Goal: Task Accomplishment & Management: Use online tool/utility

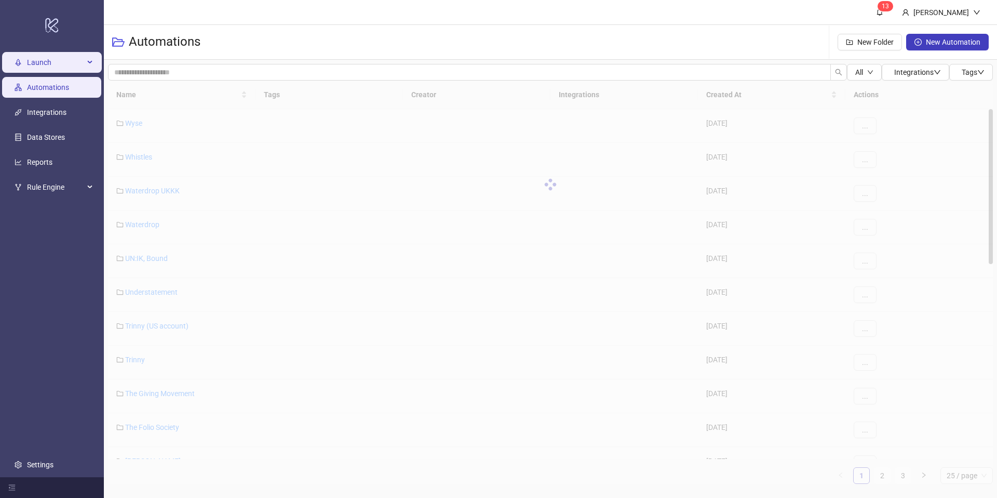
click at [56, 62] on span "Launch" at bounding box center [55, 62] width 57 height 21
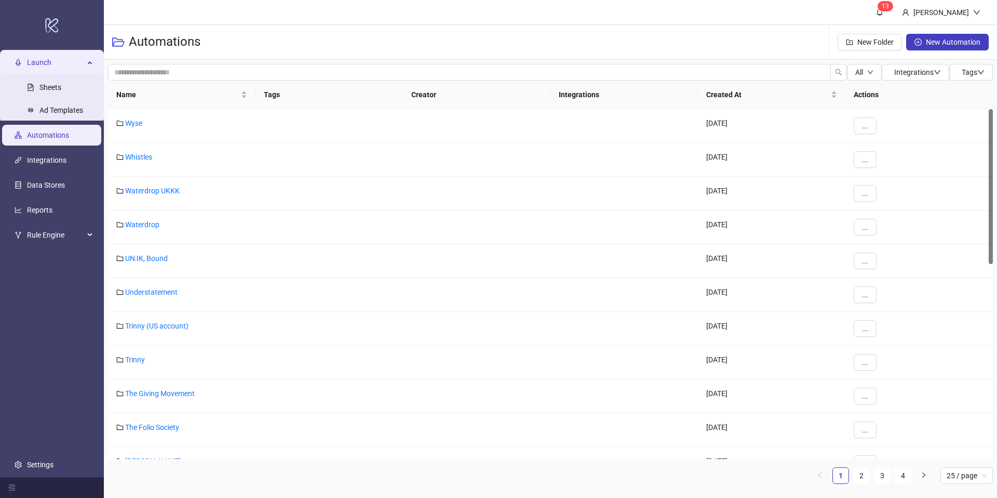
click at [55, 57] on span "Launch" at bounding box center [55, 62] width 57 height 21
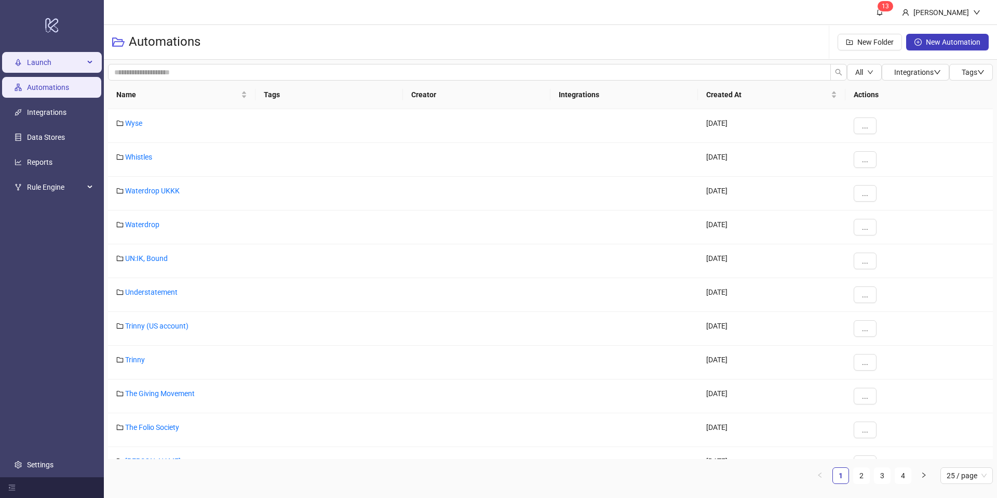
click at [55, 57] on span "Launch" at bounding box center [55, 62] width 57 height 21
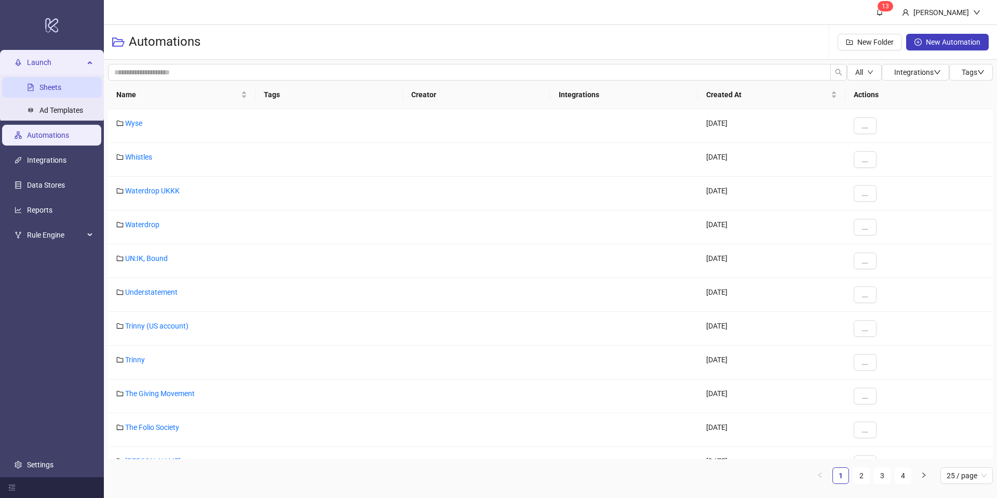
click at [45, 86] on link "Sheets" at bounding box center [50, 87] width 22 height 8
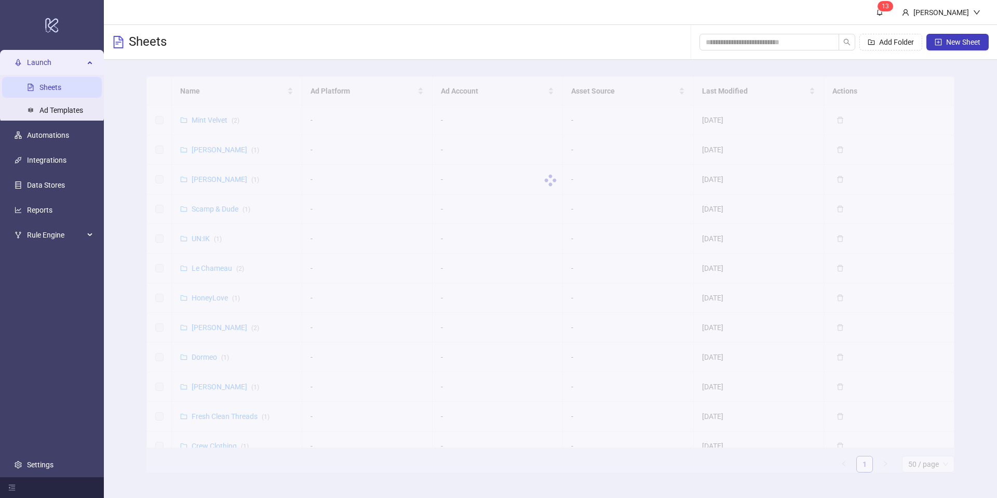
click at [198, 95] on div at bounding box center [550, 180] width 808 height 208
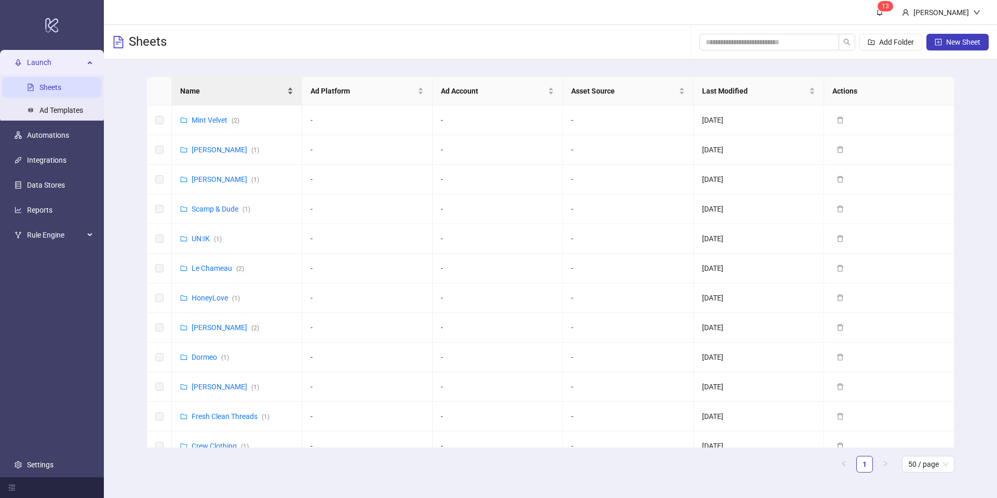
click at [222, 92] on span "Name" at bounding box center [232, 90] width 105 height 11
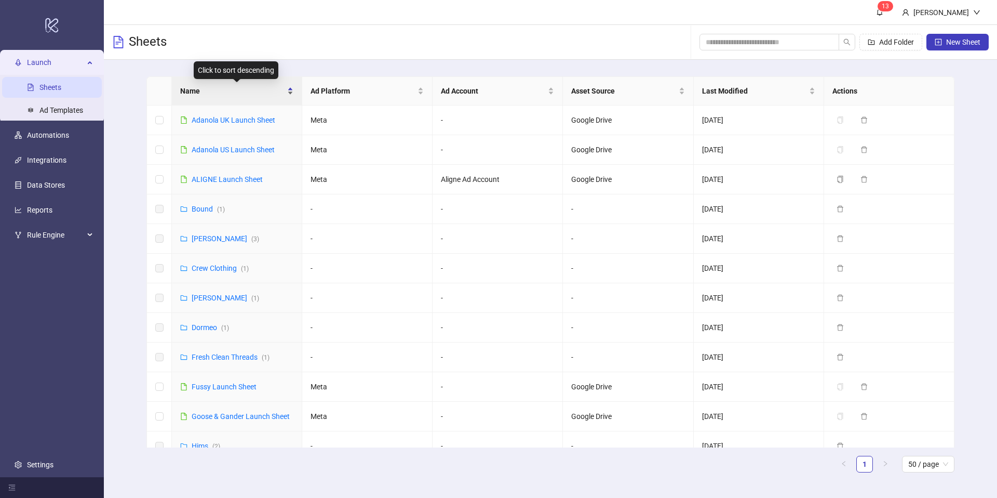
click at [289, 89] on div "Name" at bounding box center [236, 90] width 113 height 11
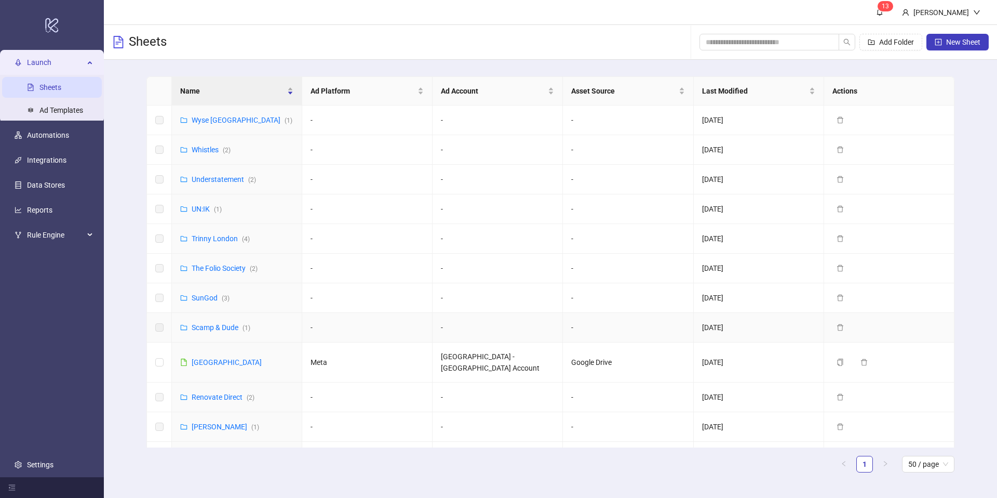
scroll to position [28, 0]
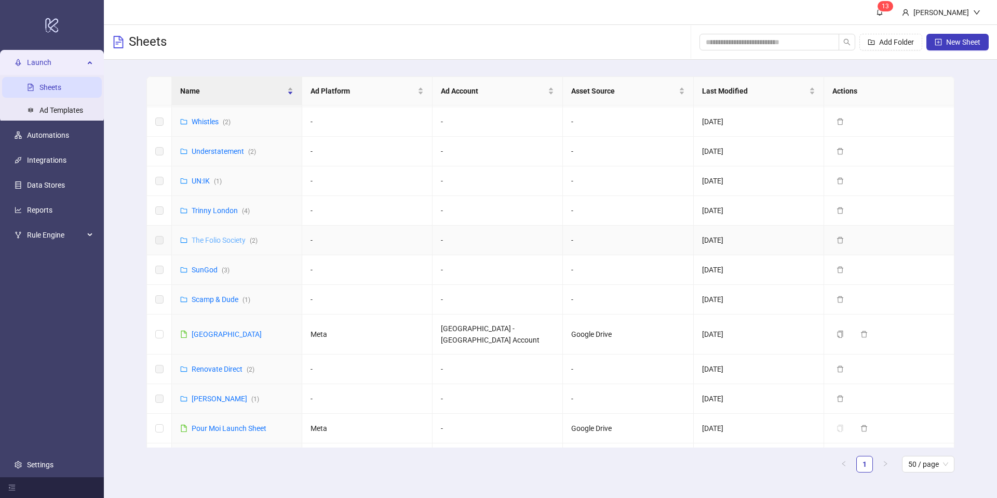
click at [210, 237] on link "The Folio Society ( 2 )" at bounding box center [225, 240] width 66 height 8
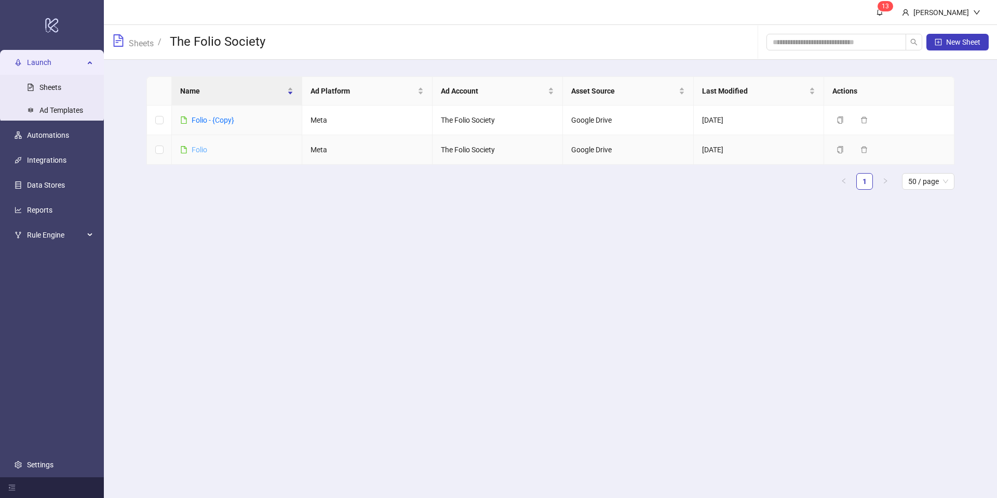
click at [204, 148] on link "Folio" at bounding box center [200, 149] width 16 height 8
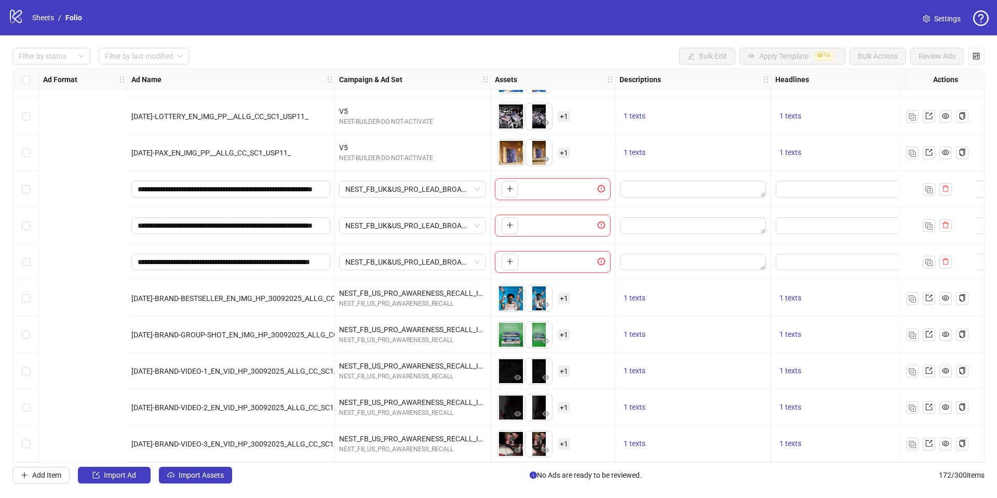
scroll to position [5887, 433]
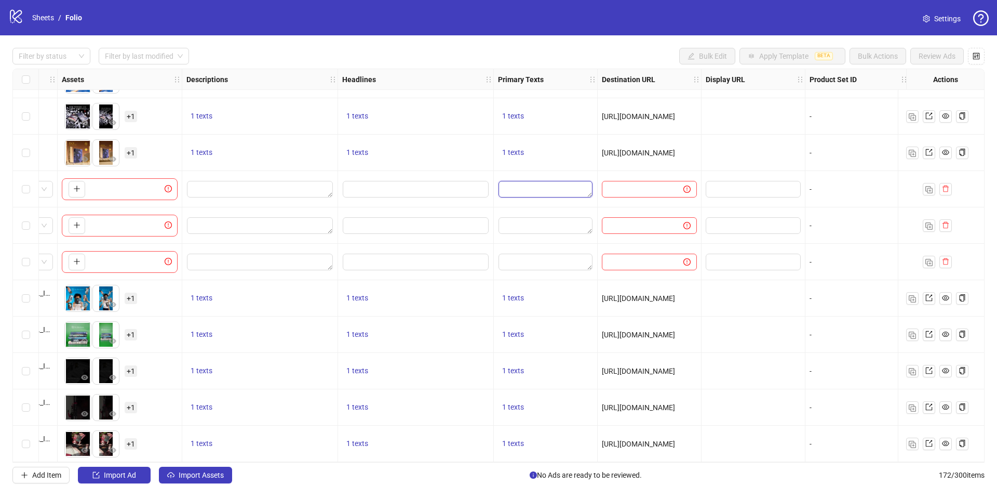
click at [525, 189] on textarea "Edit values" at bounding box center [546, 189] width 94 height 17
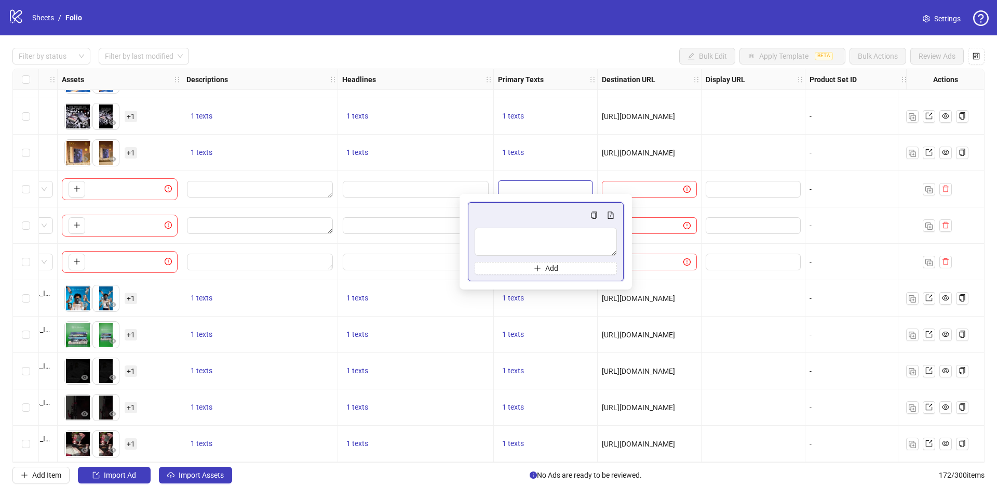
type textarea "**********"
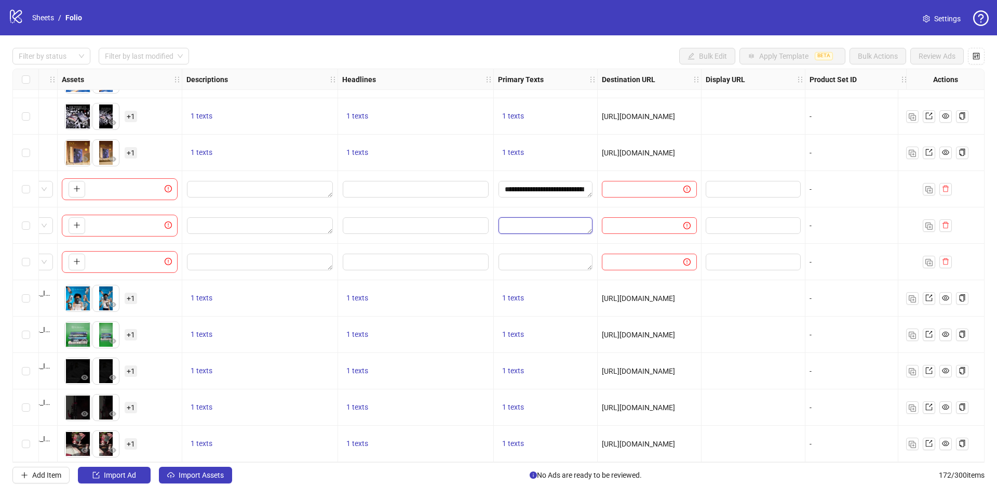
click at [528, 217] on textarea "Edit values" at bounding box center [546, 225] width 94 height 17
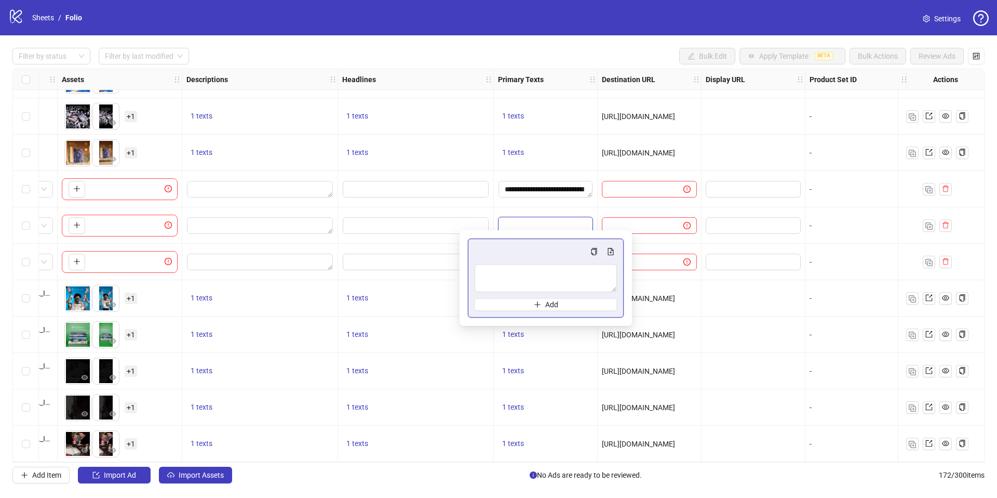
type textarea "**********"
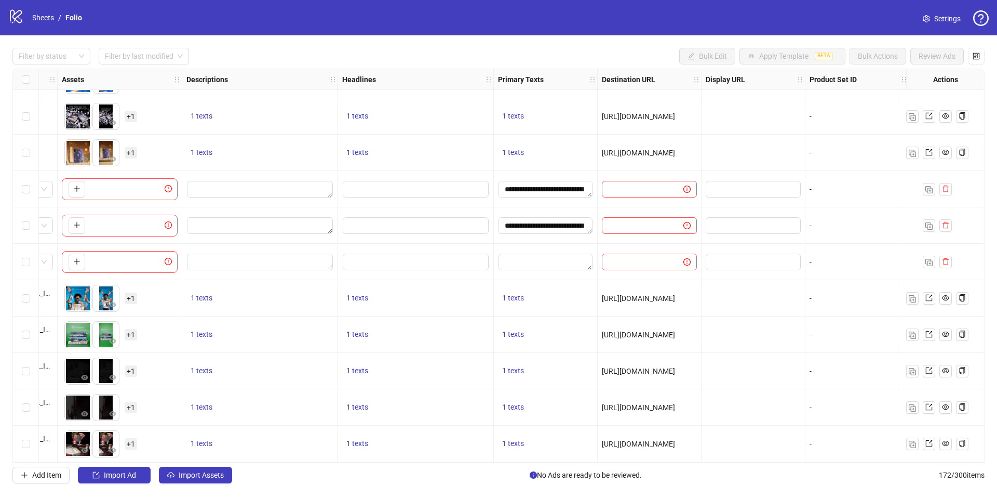
click at [540, 266] on div "Edit values" at bounding box center [545, 262] width 95 height 18
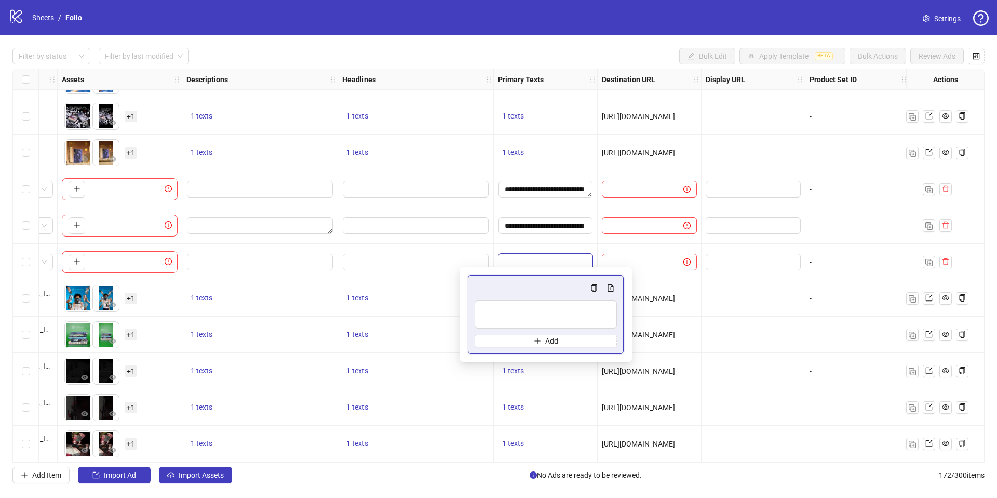
type textarea "**********"
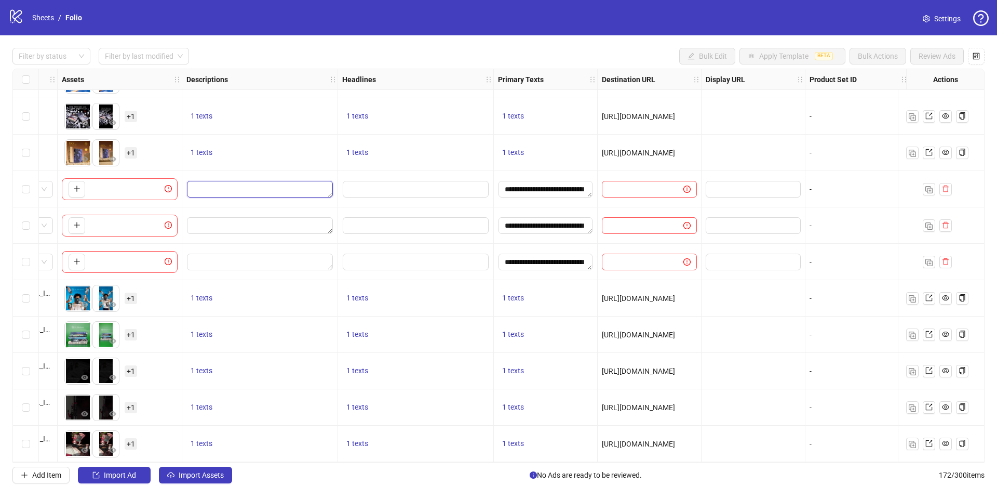
click at [271, 187] on textarea "Edit values" at bounding box center [260, 189] width 146 height 17
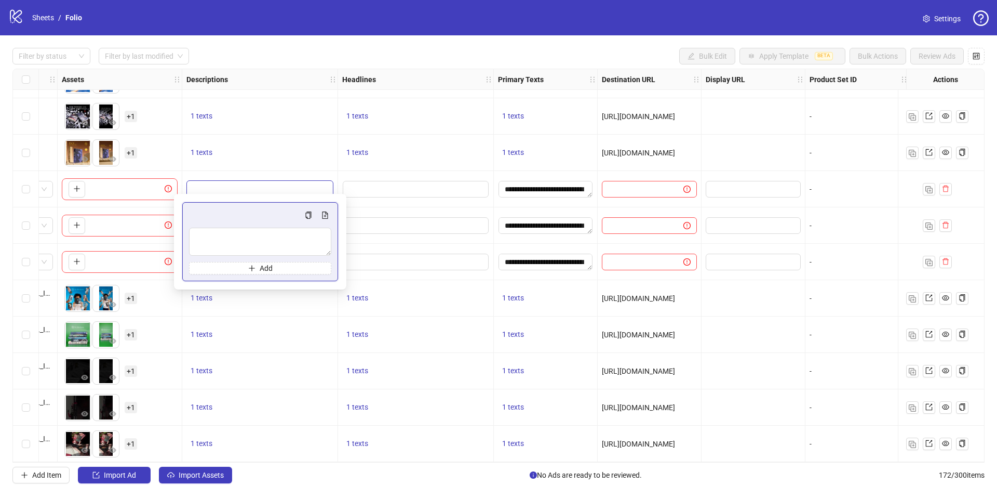
type textarea "**********"
click at [358, 190] on input "Edit values" at bounding box center [416, 189] width 146 height 17
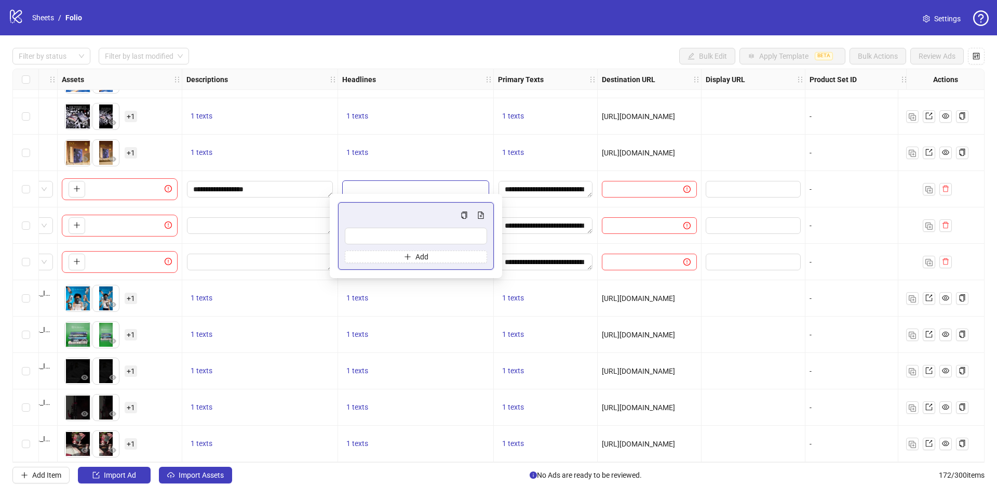
type input "**********"
click at [272, 221] on textarea "Edit values" at bounding box center [260, 225] width 146 height 17
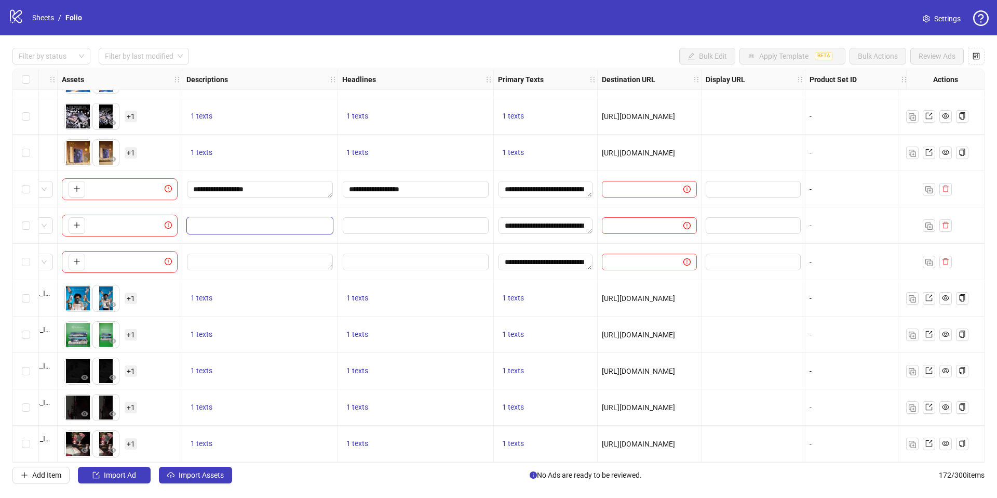
type textarea "**********"
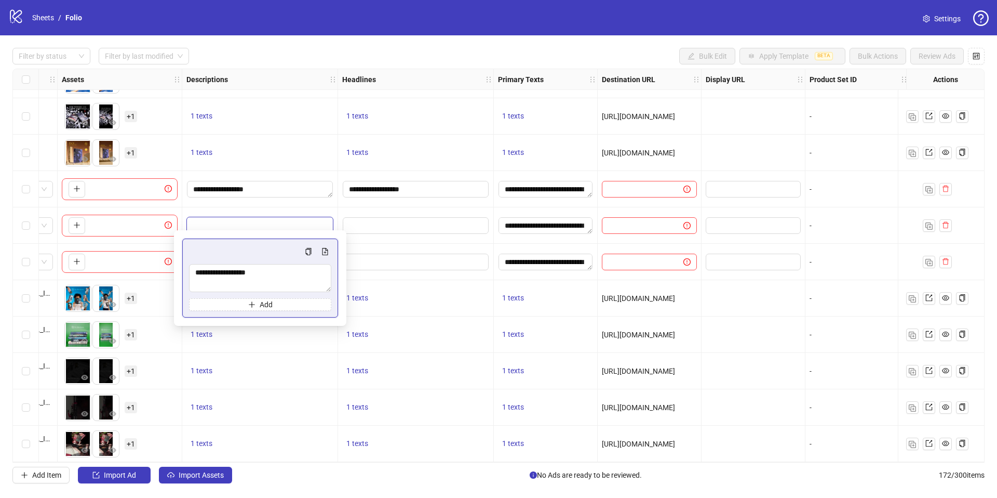
click at [372, 233] on div at bounding box center [416, 225] width 156 height 36
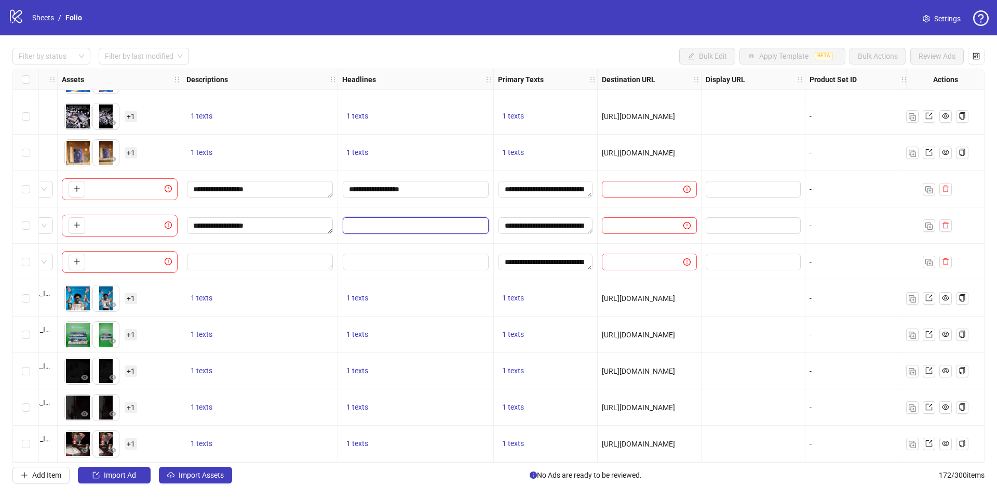
click at [368, 221] on input "Edit values" at bounding box center [416, 225] width 146 height 17
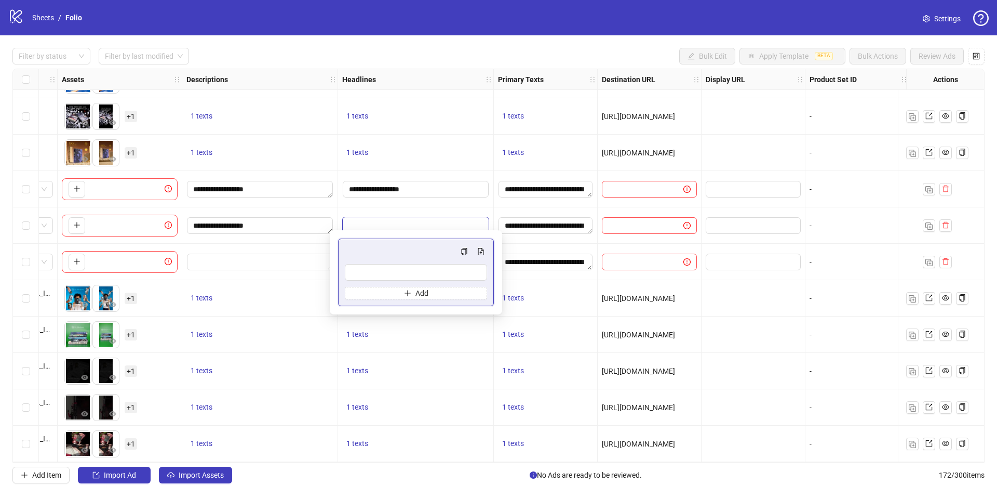
type input "**********"
click at [299, 264] on textarea "Edit values" at bounding box center [260, 262] width 146 height 17
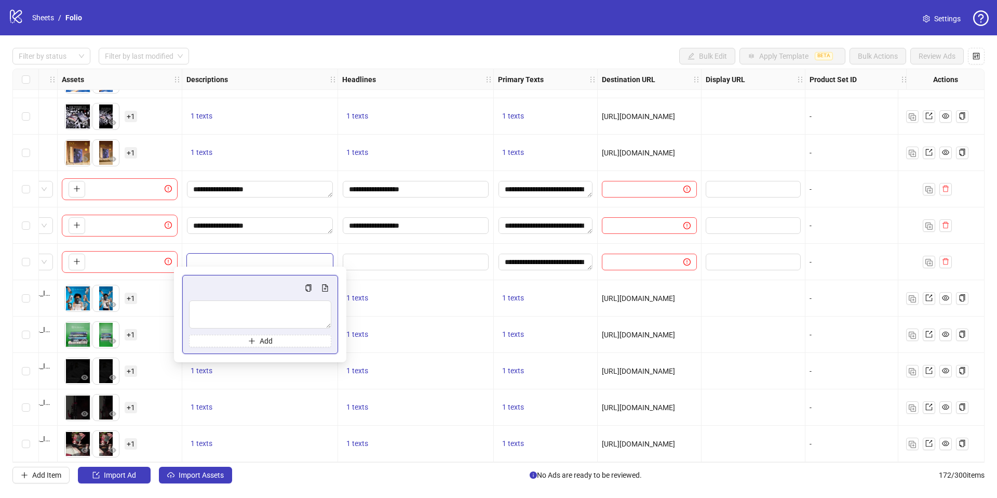
type textarea "**********"
click at [367, 261] on input "Edit values" at bounding box center [416, 262] width 146 height 17
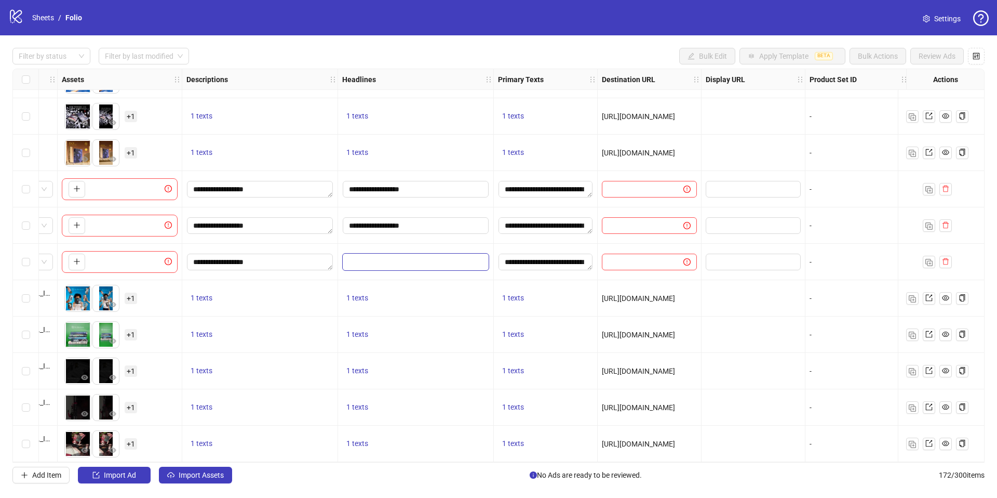
type input "**********"
click at [631, 189] on input "text" at bounding box center [638, 188] width 61 height 11
paste input "**********"
type input "**********"
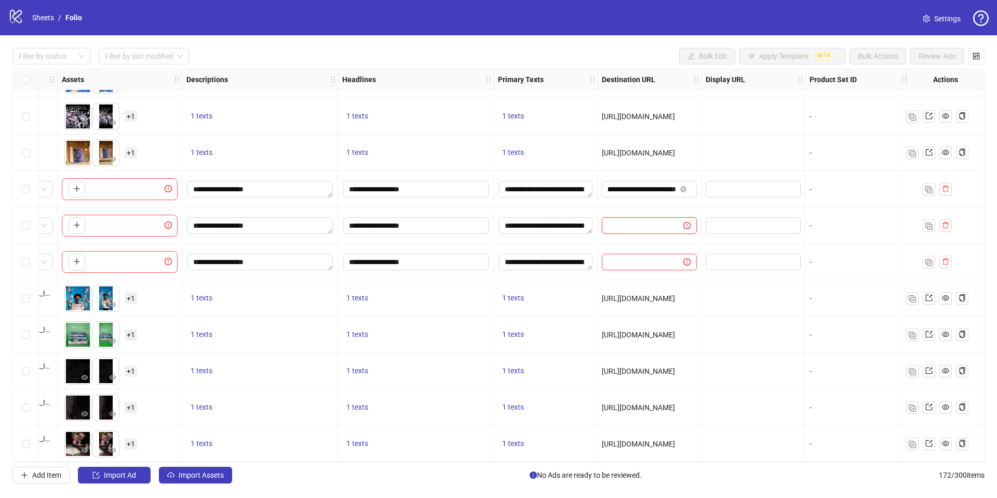
click at [642, 221] on input "text" at bounding box center [638, 225] width 61 height 11
paste input "**********"
type input "**********"
click at [654, 261] on input "text" at bounding box center [638, 261] width 61 height 11
paste input "**********"
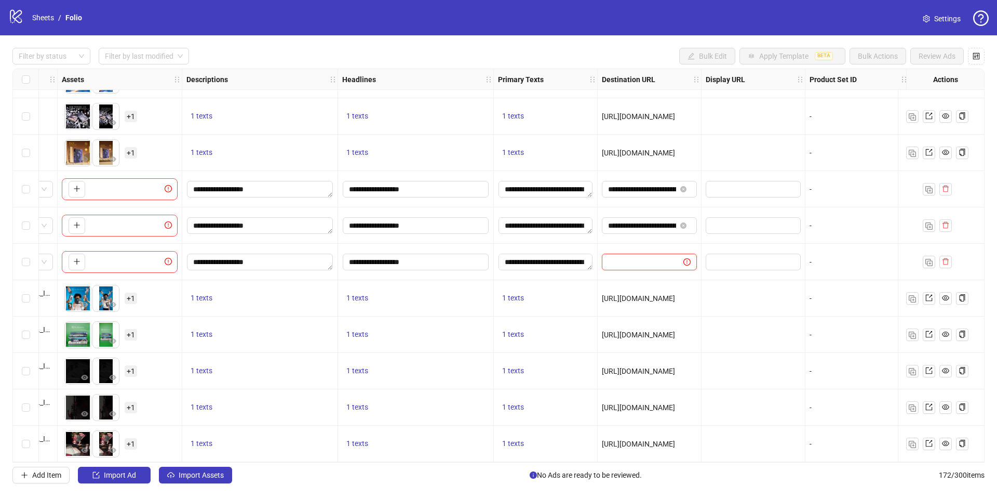
type input "**********"
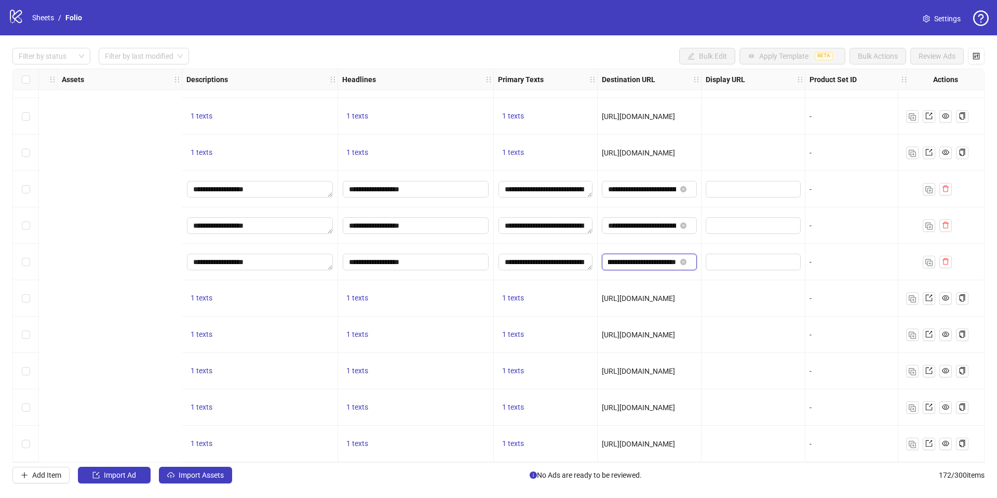
scroll to position [5887, 931]
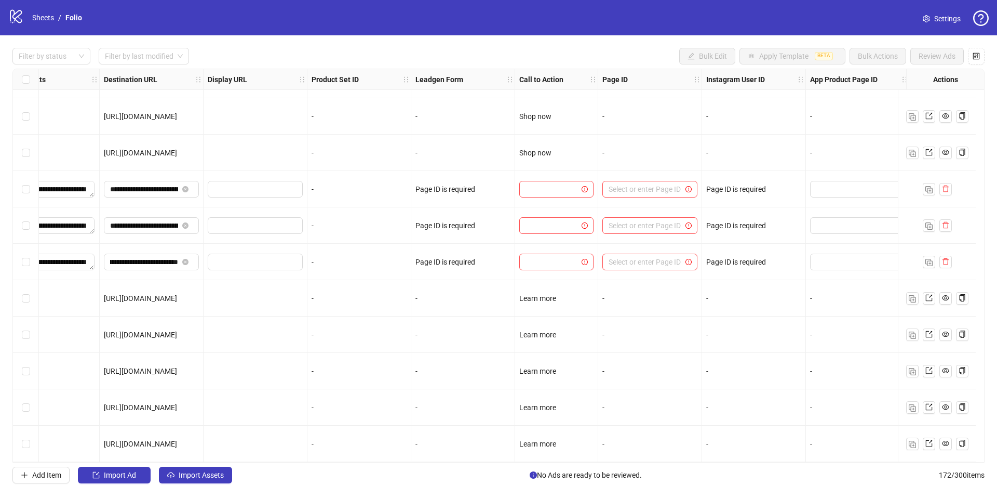
click at [467, 192] on div "Page ID is required" at bounding box center [463, 189] width 104 height 36
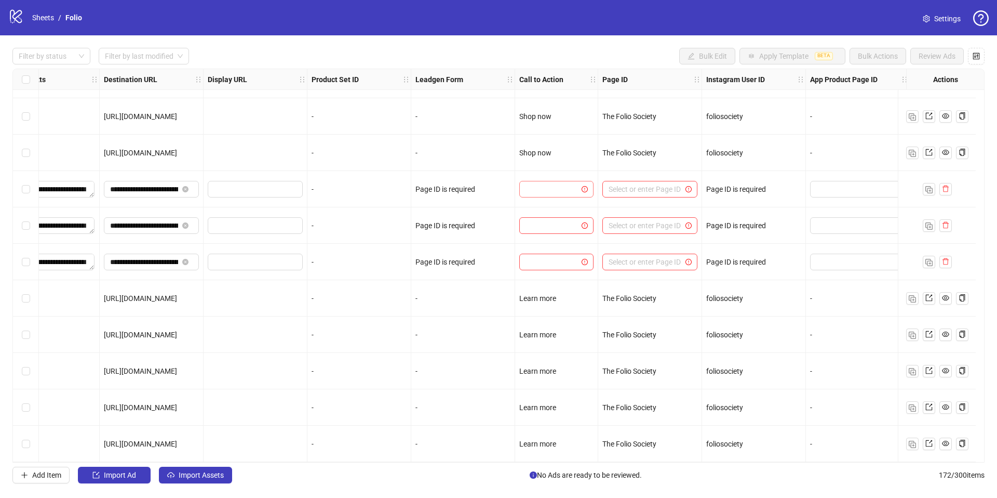
click at [537, 191] on input "search" at bounding box center [552, 189] width 52 height 16
click at [547, 258] on div "Sign up" at bounding box center [557, 260] width 58 height 11
click at [563, 218] on input "search" at bounding box center [552, 226] width 52 height 16
click at [563, 230] on div at bounding box center [556, 225] width 83 height 36
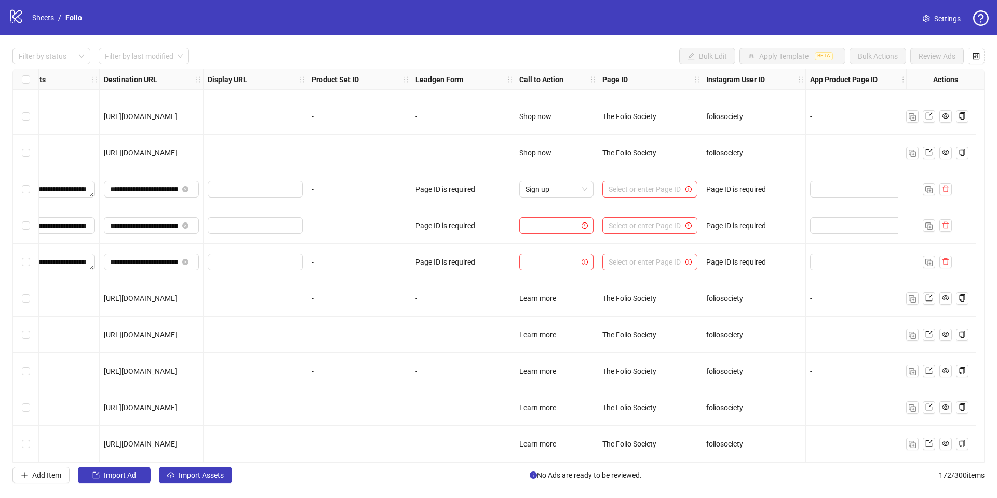
click at [551, 209] on div at bounding box center [556, 225] width 83 height 36
click at [552, 218] on input "search" at bounding box center [552, 226] width 52 height 16
click at [540, 306] on div "Subscribe" at bounding box center [557, 314] width 70 height 17
click at [534, 261] on input "search" at bounding box center [552, 262] width 52 height 16
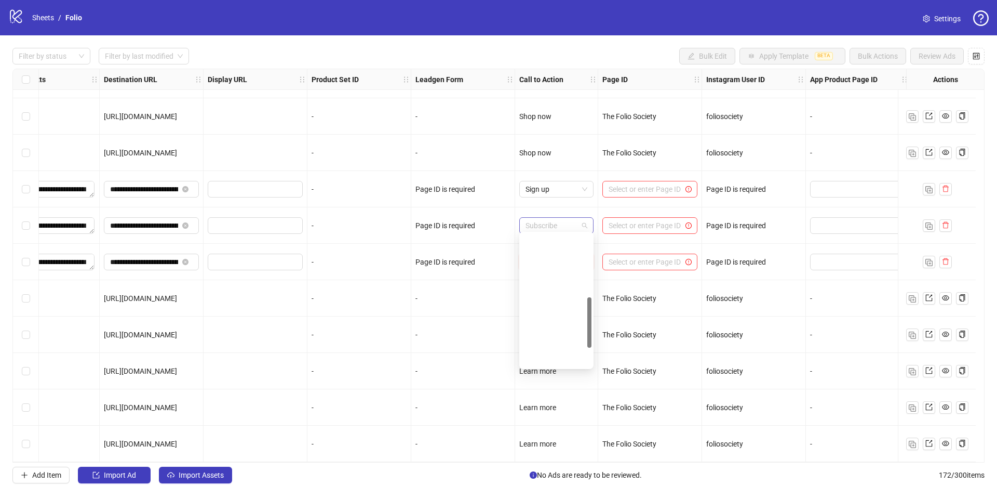
click at [533, 221] on span "Subscribe" at bounding box center [557, 226] width 62 height 16
click at [555, 335] on div "Sign up" at bounding box center [557, 342] width 70 height 17
click at [551, 254] on input "search" at bounding box center [552, 262] width 52 height 16
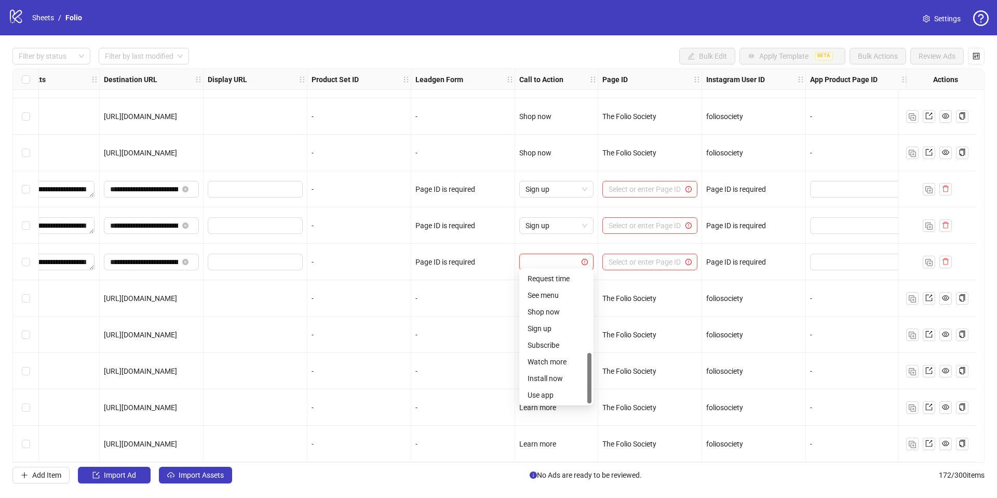
click at [553, 326] on div "Sign up" at bounding box center [557, 328] width 58 height 11
click at [622, 181] on input "search" at bounding box center [645, 189] width 73 height 16
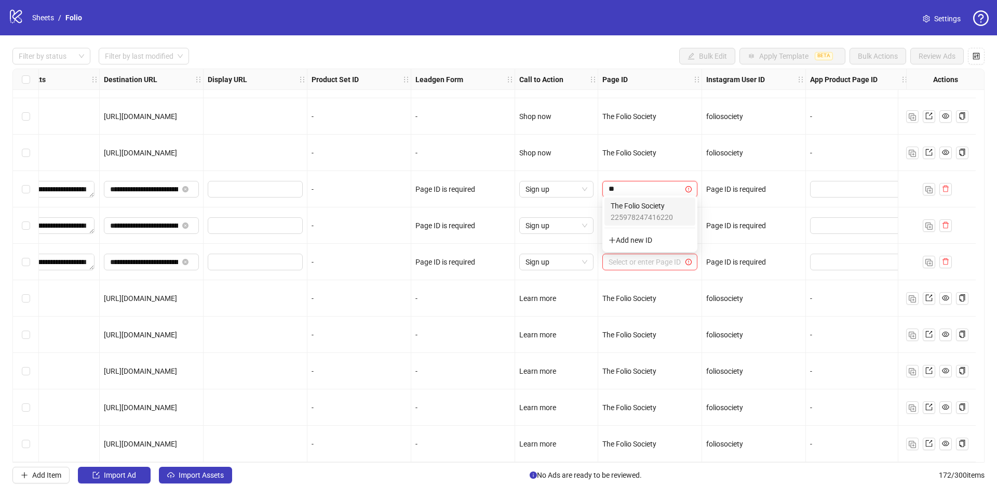
type input "***"
click at [621, 220] on span "225978247416220" at bounding box center [642, 216] width 62 height 11
click at [619, 219] on input "search" at bounding box center [645, 226] width 73 height 16
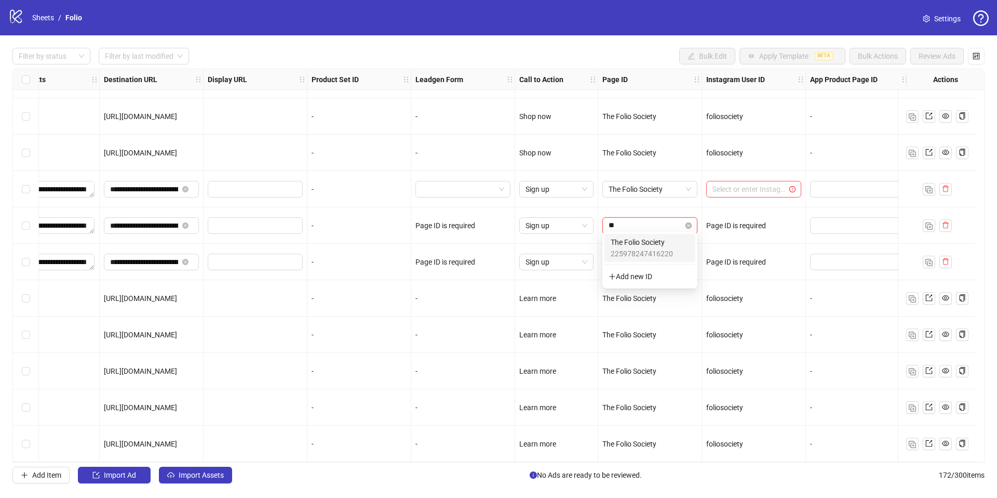
type input "***"
click at [635, 249] on span "225978247416220" at bounding box center [642, 253] width 62 height 11
click at [636, 255] on input "search" at bounding box center [645, 262] width 73 height 16
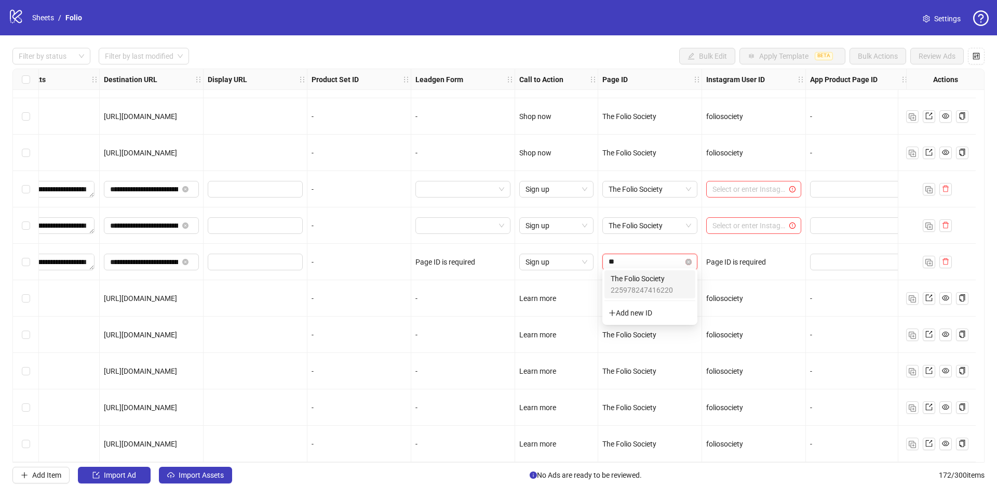
type input "***"
click at [645, 279] on span "The Folio Society" at bounding box center [642, 278] width 62 height 11
click at [734, 192] on div "Select or enter Instagram User ID" at bounding box center [754, 189] width 95 height 17
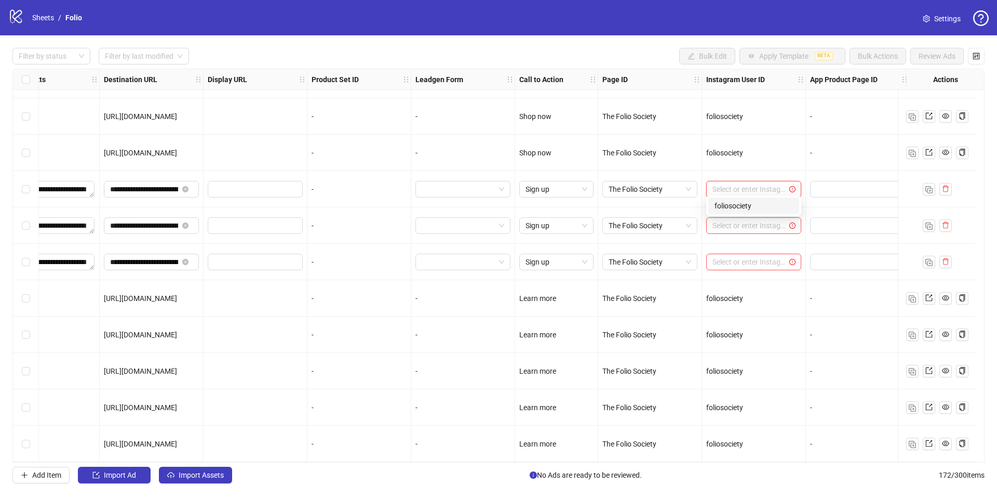
click at [735, 210] on div "foliosociety" at bounding box center [754, 205] width 78 height 11
click at [736, 219] on input "search" at bounding box center [749, 226] width 73 height 16
click at [737, 239] on div "foliosociety" at bounding box center [754, 241] width 78 height 11
click at [742, 254] on input "search" at bounding box center [749, 262] width 73 height 16
click at [745, 273] on div "foliosociety" at bounding box center [754, 278] width 78 height 11
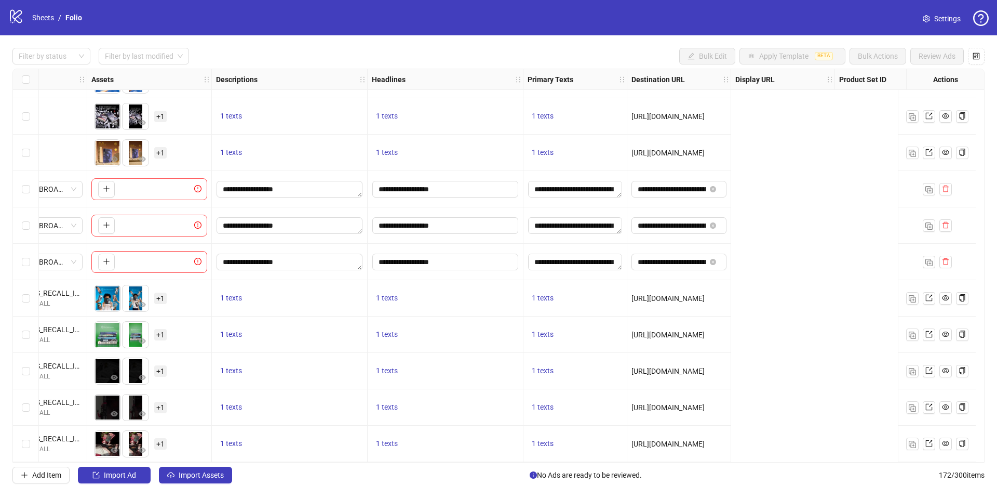
scroll to position [5887, 0]
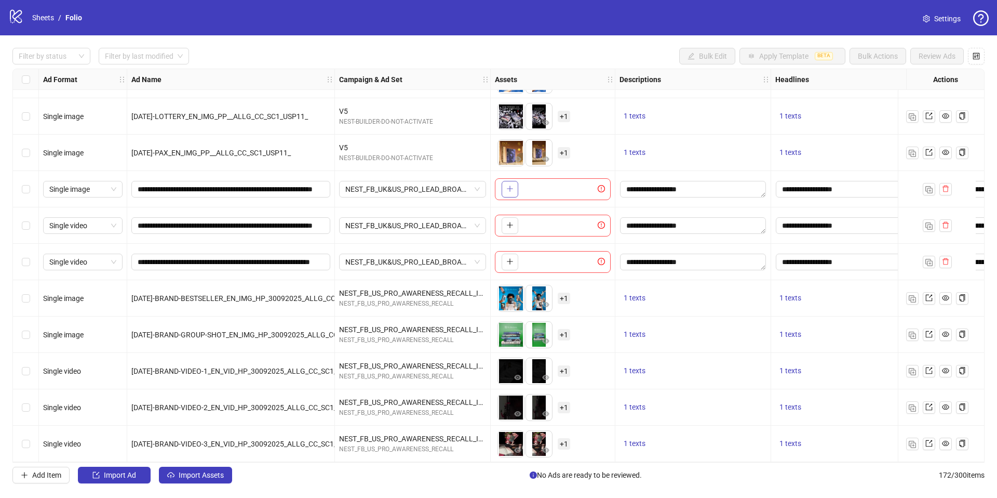
click at [505, 192] on button "button" at bounding box center [510, 189] width 17 height 17
click at [509, 188] on span "button" at bounding box center [510, 188] width 7 height 8
click at [518, 181] on button "button" at bounding box center [510, 189] width 17 height 17
click at [507, 187] on icon "plus" at bounding box center [510, 188] width 7 height 7
click at [603, 193] on div "To pick up a draggable item, press the space bar. While dragging, use the arrow…" at bounding box center [553, 189] width 116 height 22
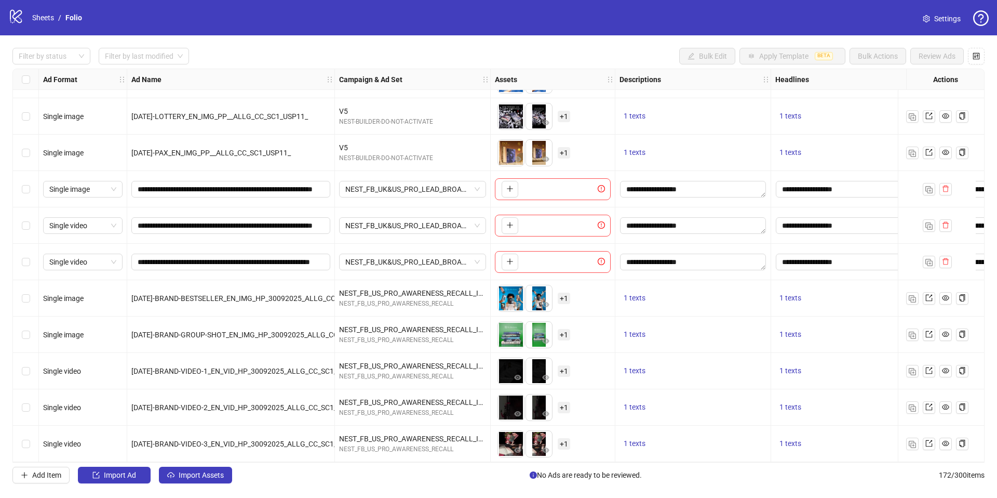
click at [603, 189] on div "To pick up a draggable item, press the space bar. While dragging, use the arrow…" at bounding box center [553, 189] width 116 height 22
click at [591, 193] on div "To pick up a draggable item, press the space bar. While dragging, use the arrow…" at bounding box center [553, 189] width 116 height 22
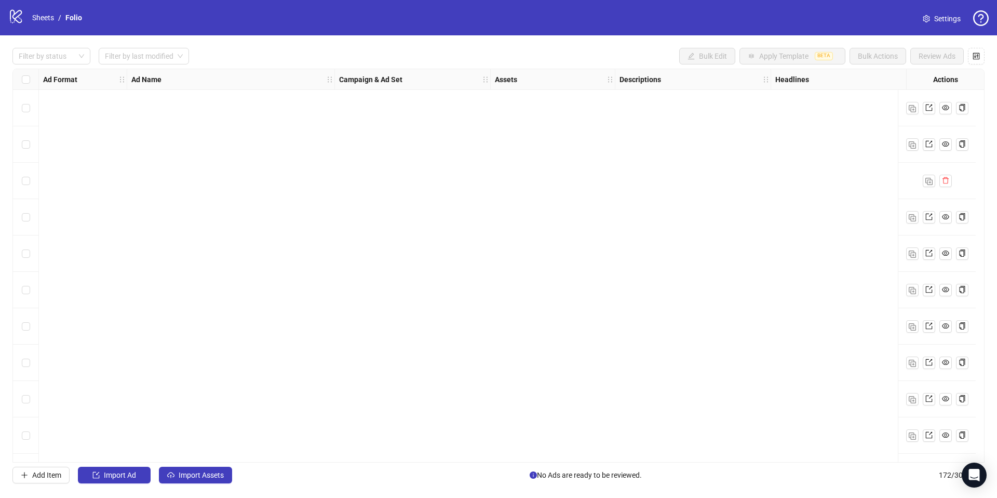
scroll to position [5887, 0]
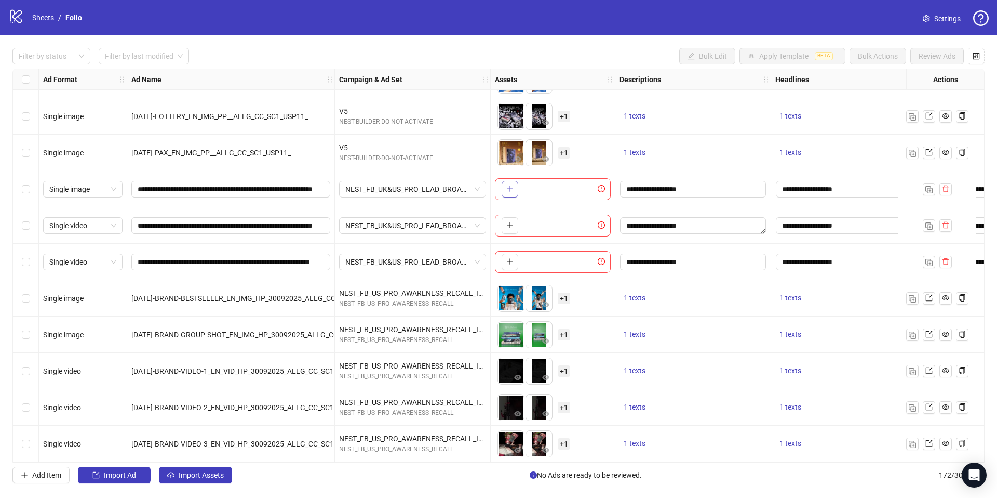
click at [514, 190] on button "button" at bounding box center [510, 189] width 17 height 17
click at [503, 189] on button "button" at bounding box center [510, 189] width 17 height 17
click at [598, 185] on icon "exclamation-circle" at bounding box center [601, 188] width 7 height 7
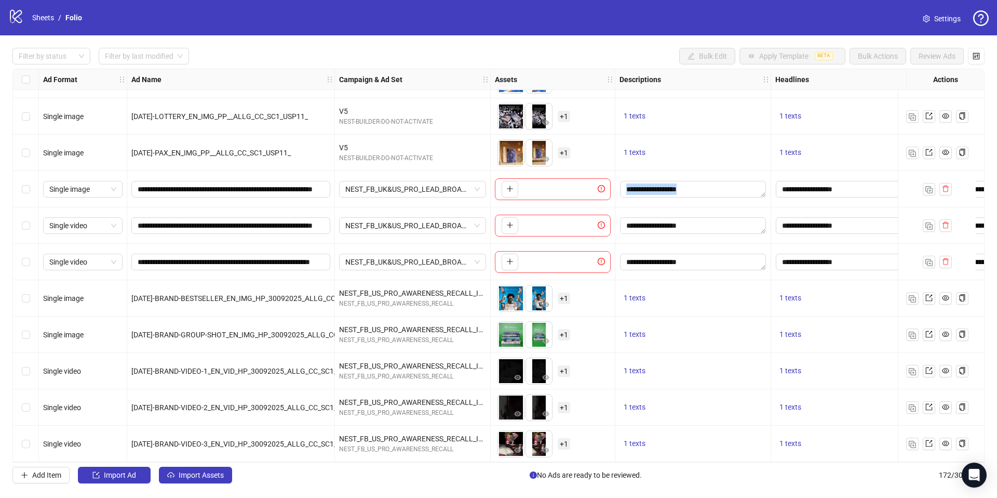
click at [598, 185] on icon "exclamation-circle" at bounding box center [601, 188] width 7 height 7
click at [514, 194] on div "To pick up a draggable item, press the space bar. While dragging, use the arrow…" at bounding box center [553, 189] width 116 height 22
click at [522, 225] on div "To pick up a draggable item, press the space bar. While dragging, use the arrow…" at bounding box center [553, 226] width 116 height 22
click at [509, 225] on button "button" at bounding box center [510, 225] width 17 height 17
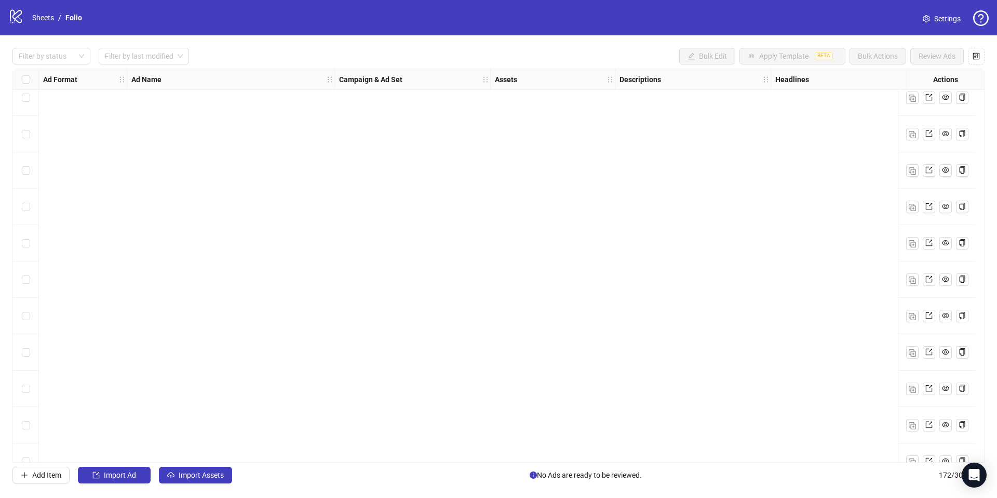
scroll to position [5887, 0]
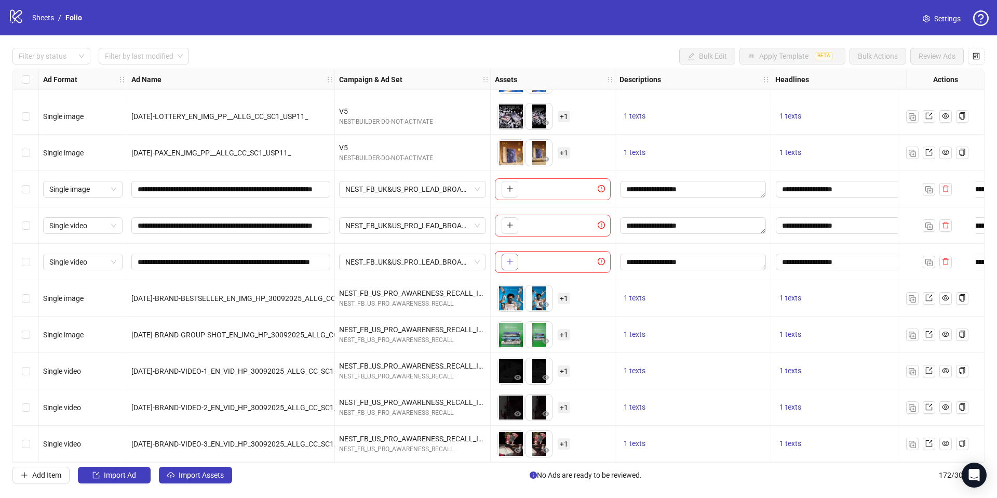
click at [507, 258] on icon "plus" at bounding box center [510, 261] width 7 height 7
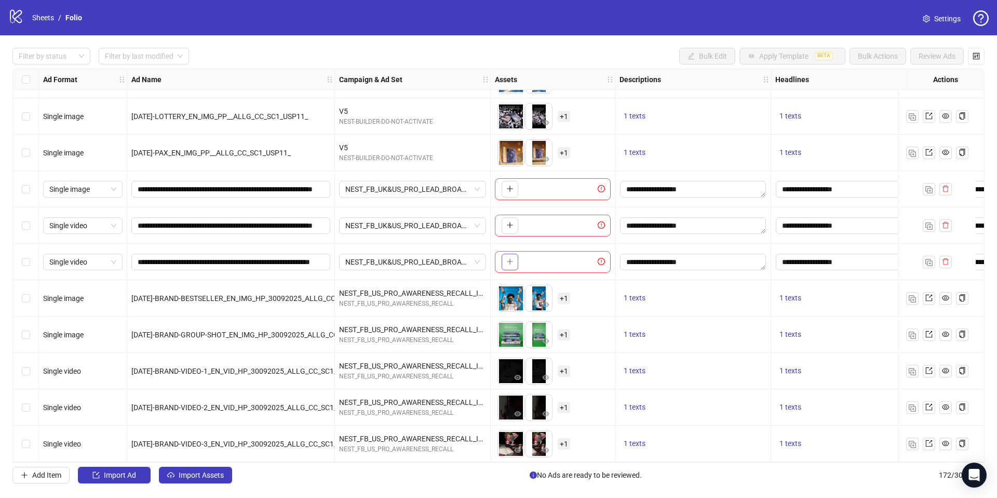
click at [507, 258] on icon "plus" at bounding box center [510, 261] width 7 height 7
click at [170, 210] on div "**********" at bounding box center [231, 225] width 208 height 36
click at [172, 217] on span "**********" at bounding box center [230, 225] width 199 height 17
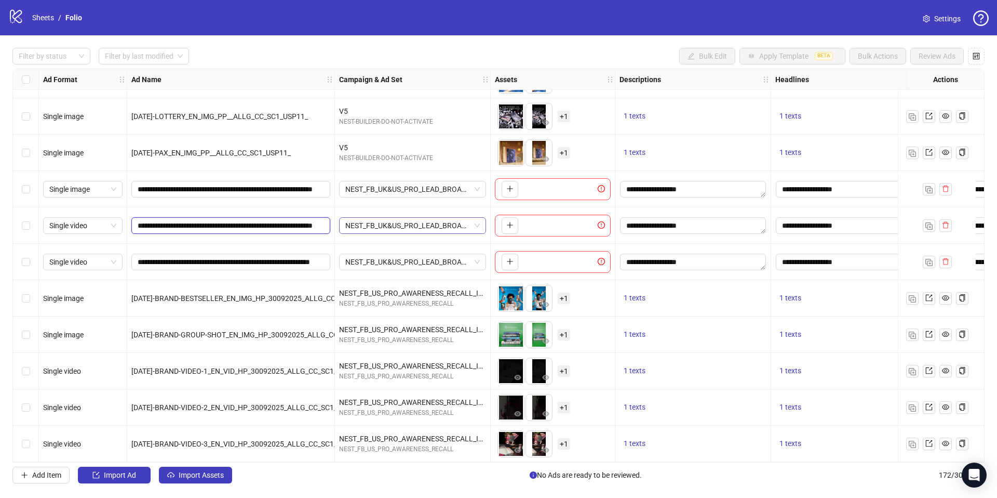
click at [384, 228] on span "NEST_FB_UK&US_PRO_LEAD_BROAD+_INT__A+_ALLG_18+_25092025" at bounding box center [412, 226] width 135 height 16
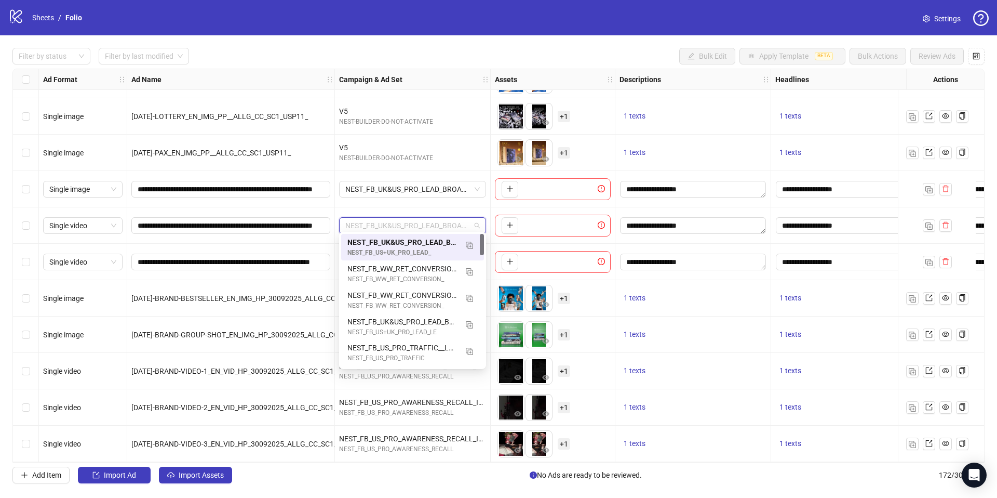
scroll to position [0, 0]
click at [560, 292] on span "+ 1" at bounding box center [564, 297] width 12 height 11
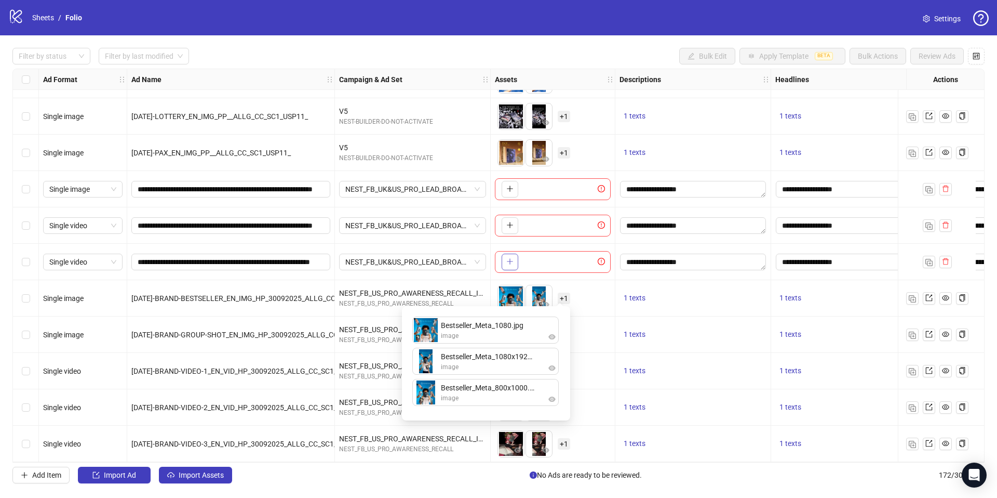
click at [507, 258] on icon "plus" at bounding box center [510, 261] width 7 height 7
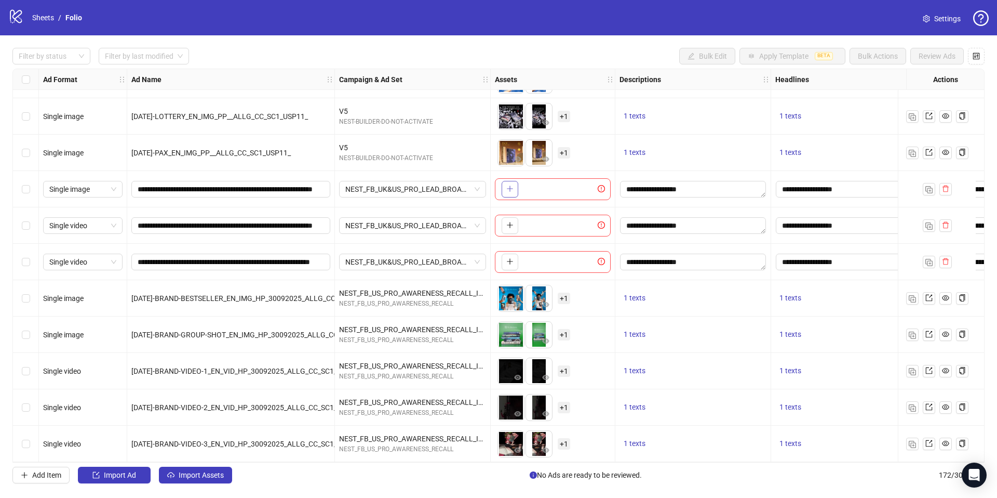
click at [511, 185] on icon "plus" at bounding box center [510, 188] width 7 height 7
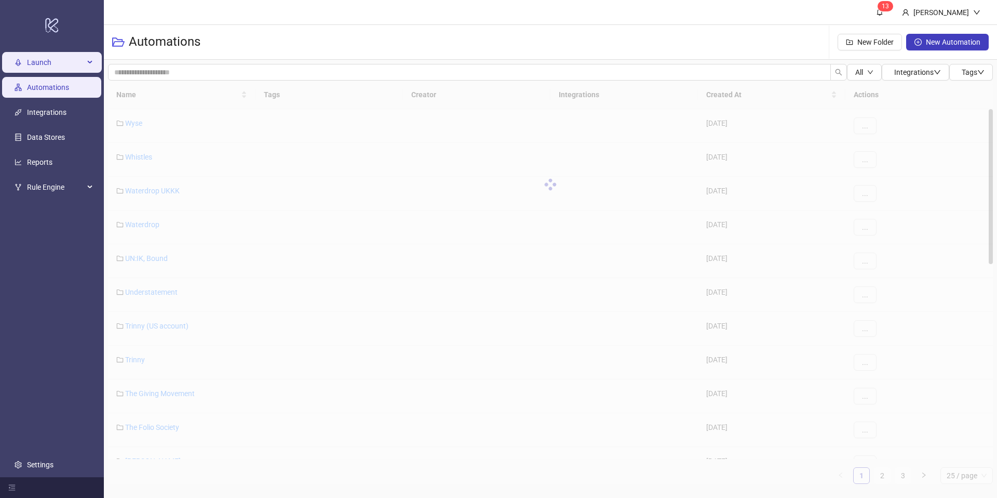
click at [49, 54] on span "Launch" at bounding box center [55, 62] width 57 height 21
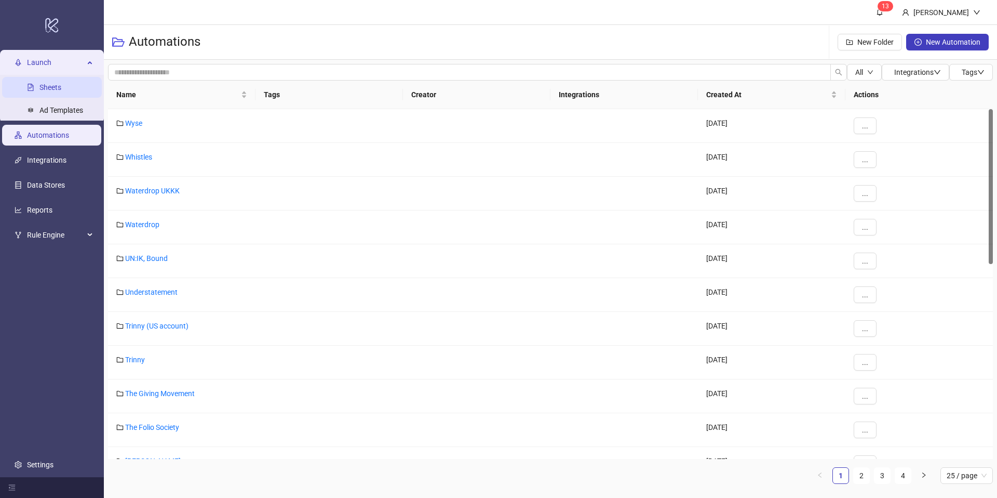
click at [56, 86] on link "Sheets" at bounding box center [50, 87] width 22 height 8
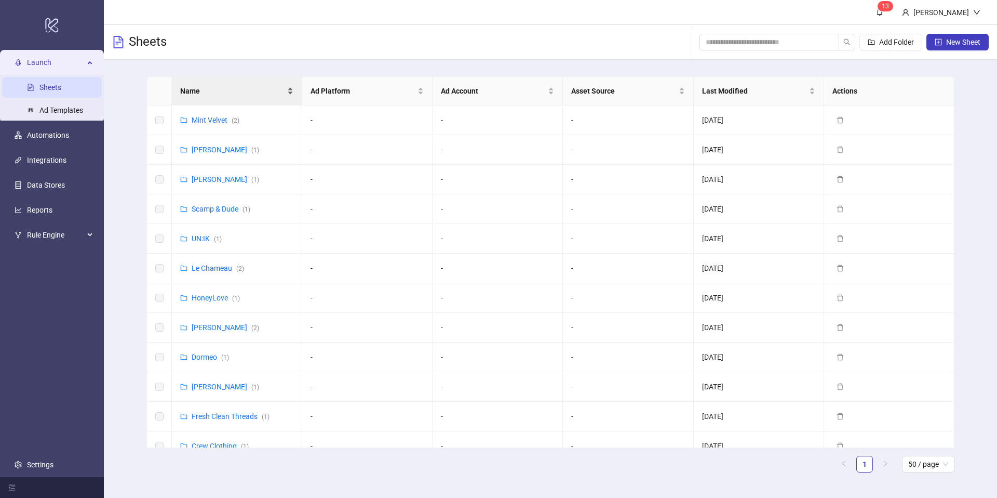
click at [254, 95] on span "Name" at bounding box center [232, 90] width 105 height 11
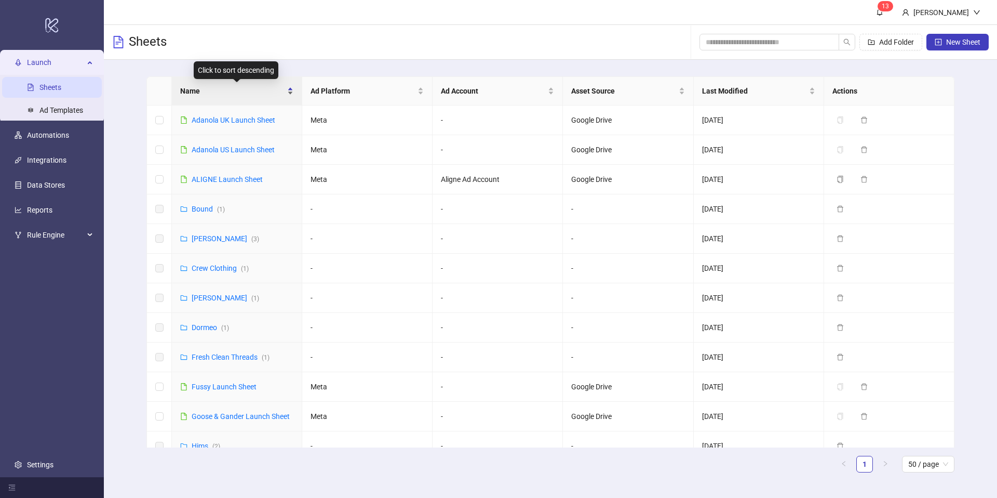
click at [292, 94] on div "Name" at bounding box center [236, 90] width 113 height 11
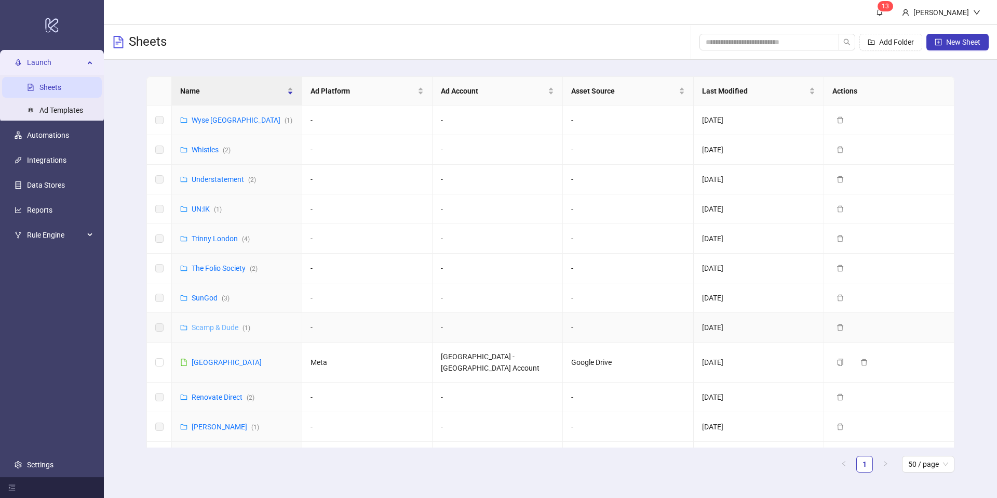
scroll to position [813, 0]
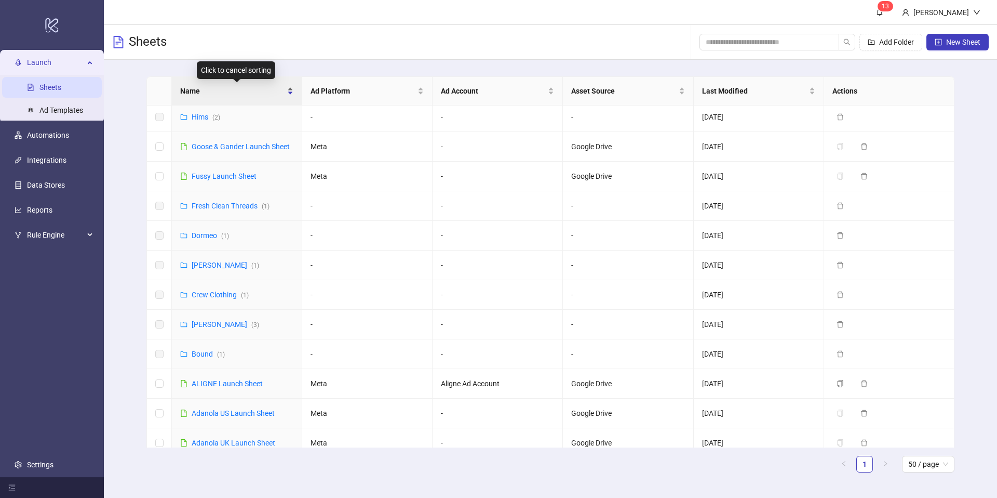
click at [289, 91] on div "Name" at bounding box center [236, 90] width 113 height 11
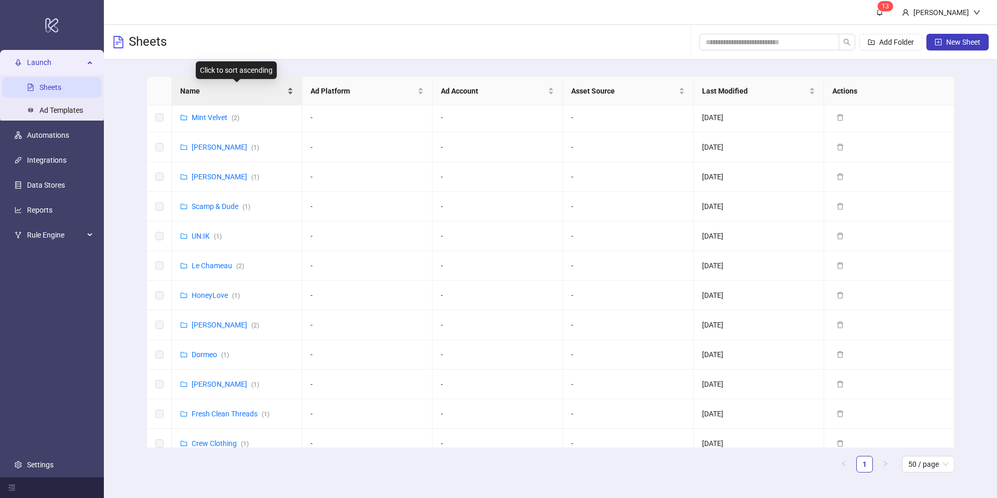
scroll to position [0, 0]
click at [289, 86] on div "Name" at bounding box center [236, 90] width 113 height 11
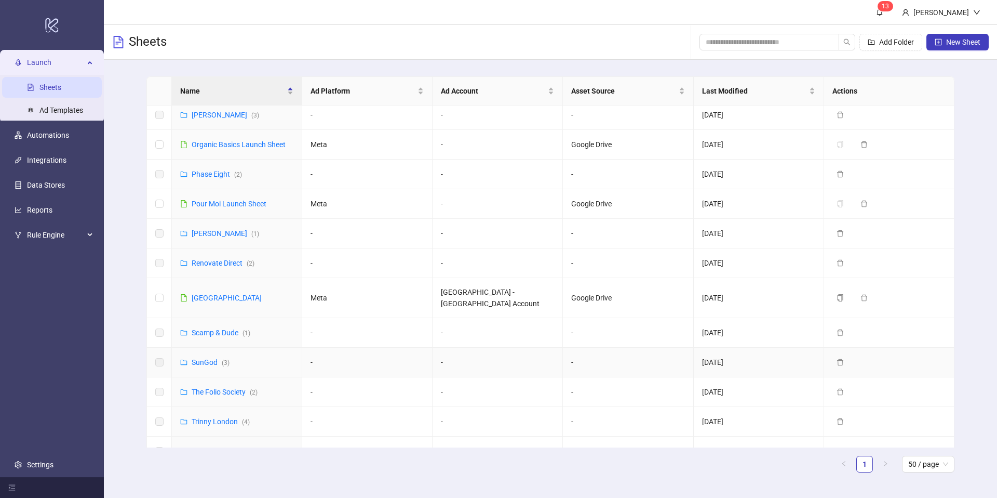
scroll to position [813, 0]
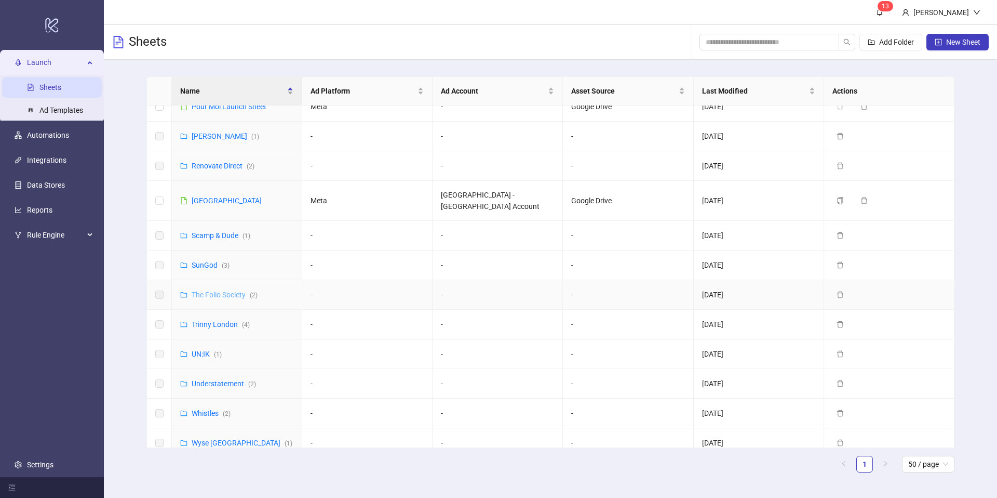
click at [217, 290] on link "The Folio Society ( 2 )" at bounding box center [225, 294] width 66 height 8
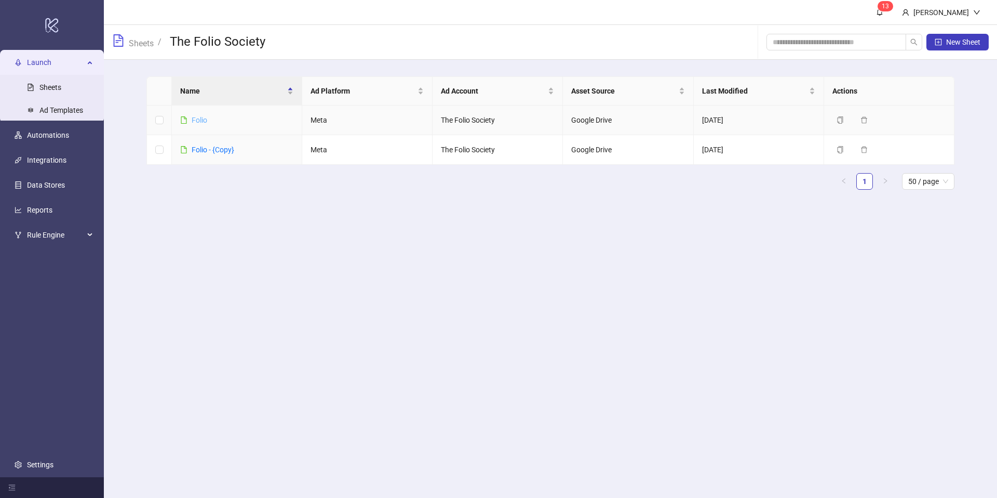
click at [198, 121] on link "Folio" at bounding box center [200, 120] width 16 height 8
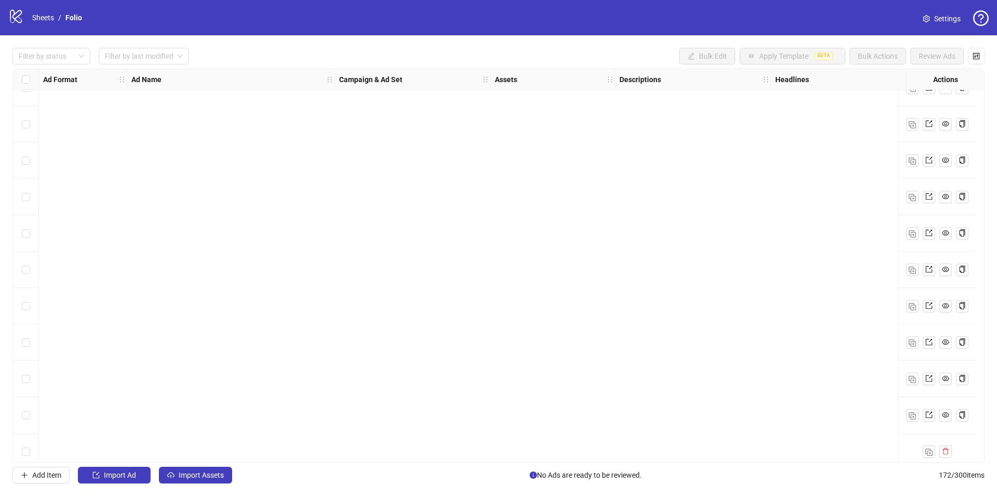
scroll to position [5887, 0]
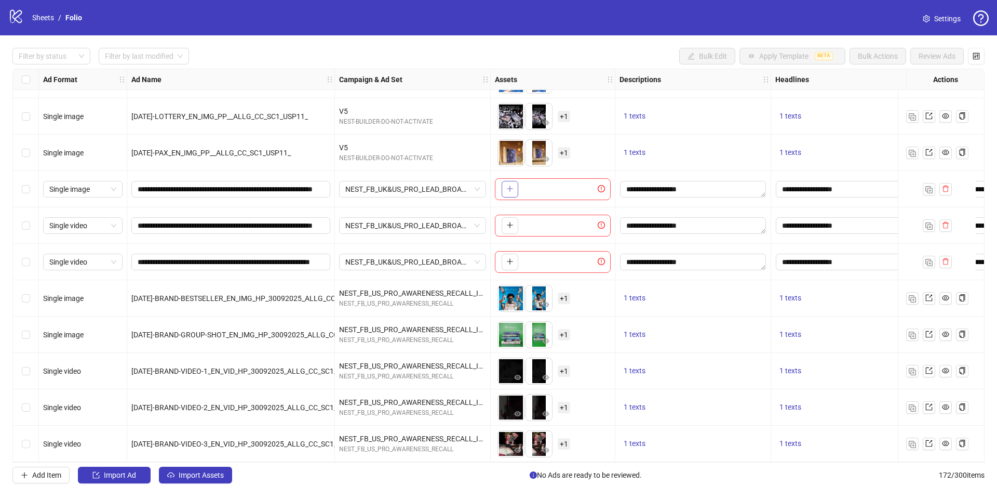
click at [511, 181] on button "button" at bounding box center [510, 189] width 17 height 17
click at [511, 185] on icon "plus" at bounding box center [510, 188] width 7 height 7
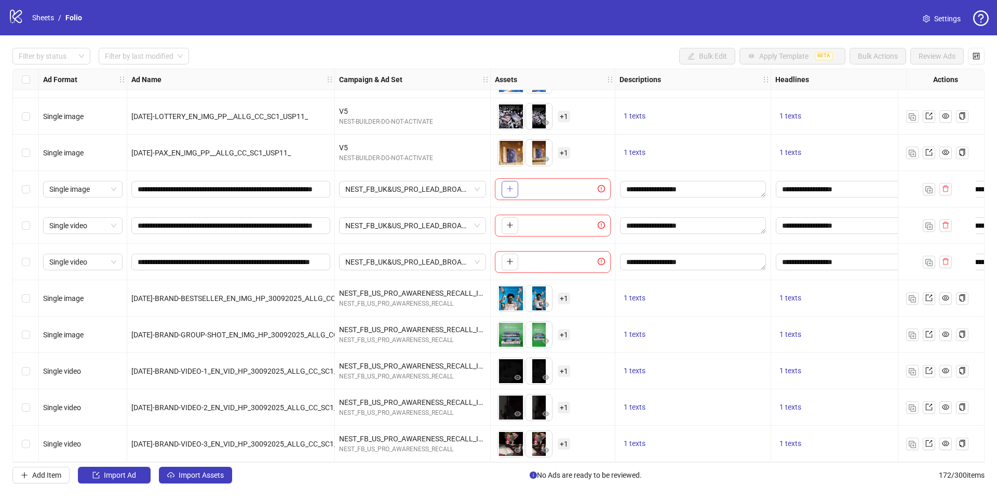
click at [511, 185] on icon "plus" at bounding box center [510, 188] width 7 height 7
click at [520, 215] on div "To pick up a draggable item, press the space bar. While dragging, use the arrow…" at bounding box center [553, 226] width 116 height 22
click at [502, 225] on button "button" at bounding box center [510, 225] width 17 height 17
click at [517, 254] on div "To pick up a draggable item, press the space bar. While dragging, use the arrow…" at bounding box center [508, 262] width 21 height 17
click at [517, 262] on button "button" at bounding box center [510, 262] width 17 height 17
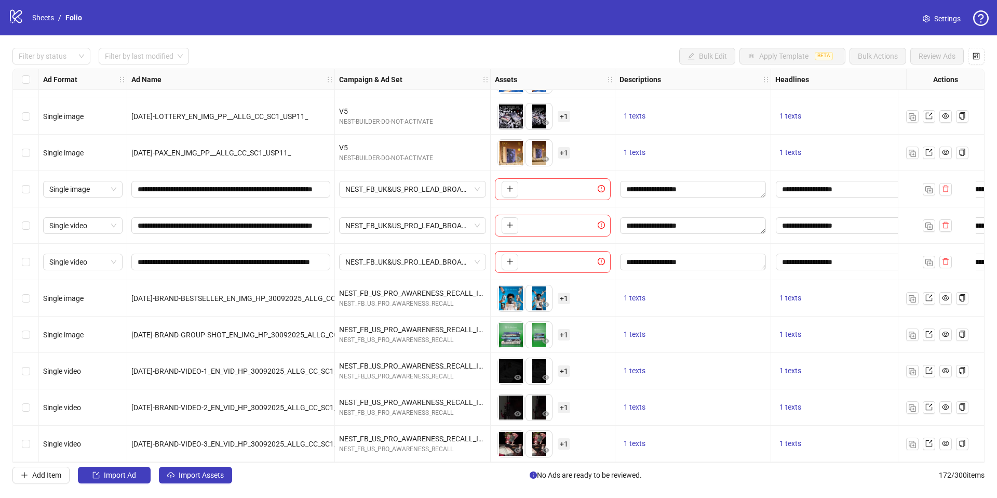
click at [605, 251] on div "To pick up a draggable item, press the space bar. While dragging, use the arrow…" at bounding box center [553, 262] width 116 height 22
click at [605, 259] on icon "exclamation-circle" at bounding box center [601, 261] width 7 height 7
click at [605, 258] on icon "exclamation-circle" at bounding box center [601, 261] width 7 height 7
click at [604, 258] on icon "exclamation-circle" at bounding box center [601, 261] width 7 height 7
click at [660, 301] on div "1 texts" at bounding box center [694, 298] width 156 height 36
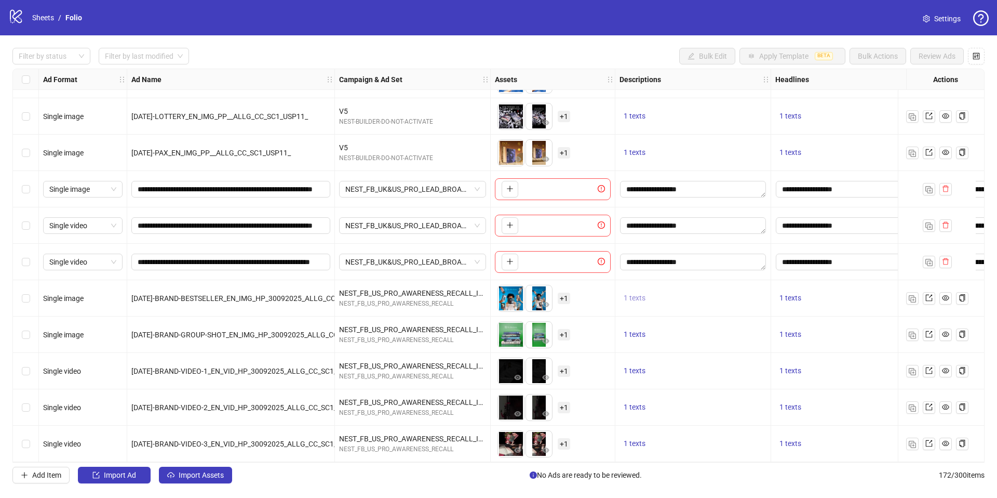
click at [643, 295] on span "1 texts" at bounding box center [635, 298] width 22 height 8
click at [675, 171] on div "**********" at bounding box center [694, 189] width 156 height 36
click at [641, 191] on textarea "**********" at bounding box center [693, 189] width 146 height 17
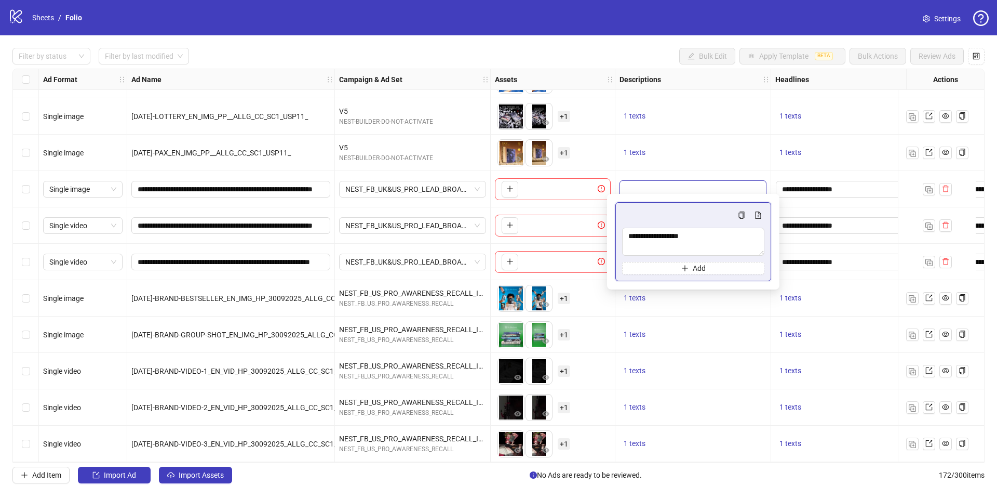
click at [584, 187] on div "To pick up a draggable item, press the space bar. While dragging, use the arrow…" at bounding box center [553, 189] width 116 height 22
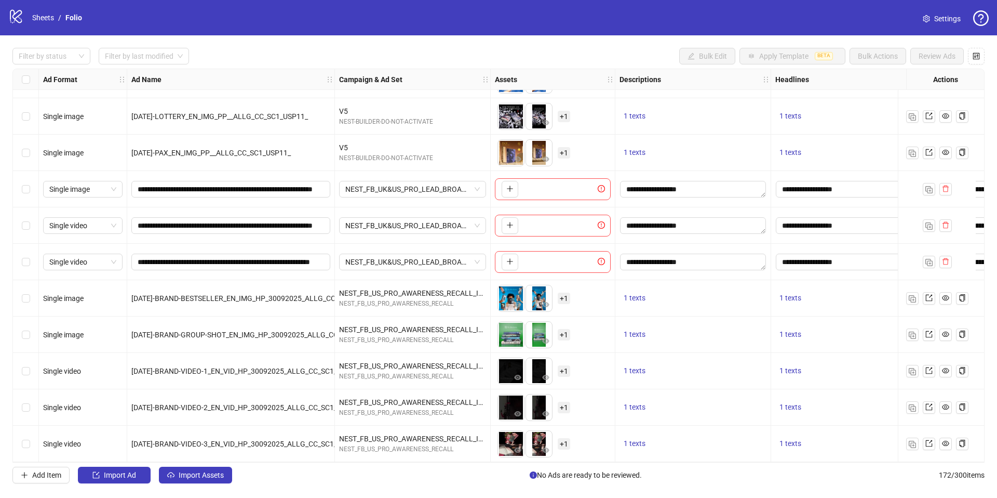
click at [584, 187] on div "To pick up a draggable item, press the space bar. While dragging, use the arrow…" at bounding box center [553, 189] width 116 height 22
click at [516, 193] on button "button" at bounding box center [510, 189] width 17 height 17
click at [605, 185] on span "exclamation-circle" at bounding box center [603, 188] width 10 height 7
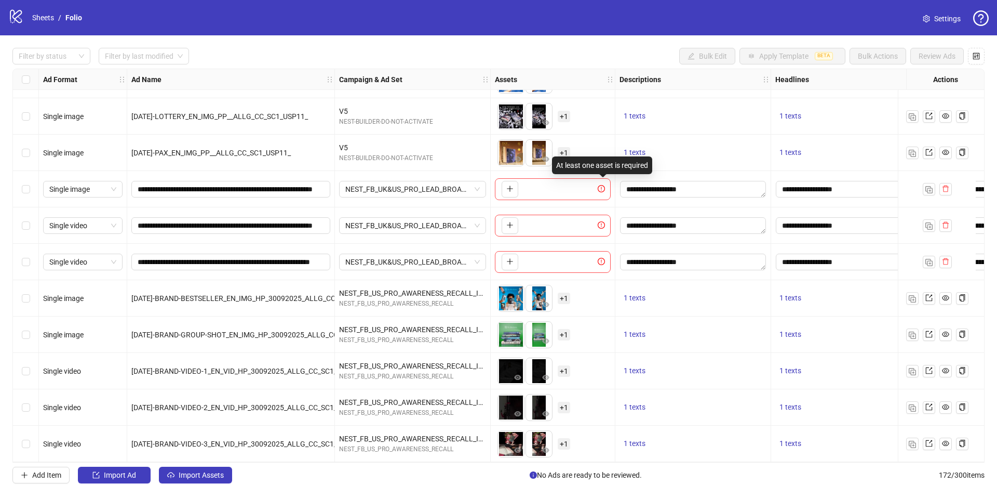
click at [602, 185] on icon "exclamation-circle" at bounding box center [601, 188] width 7 height 7
click at [501, 228] on div "To pick up a draggable item, press the space bar. While dragging, use the arrow…" at bounding box center [508, 225] width 21 height 17
click at [505, 224] on button "button" at bounding box center [510, 225] width 17 height 17
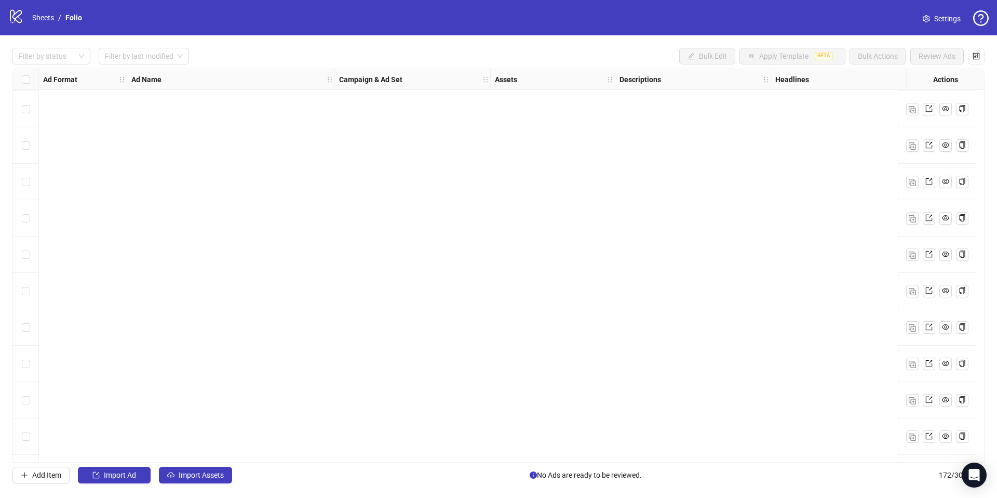
scroll to position [5887, 0]
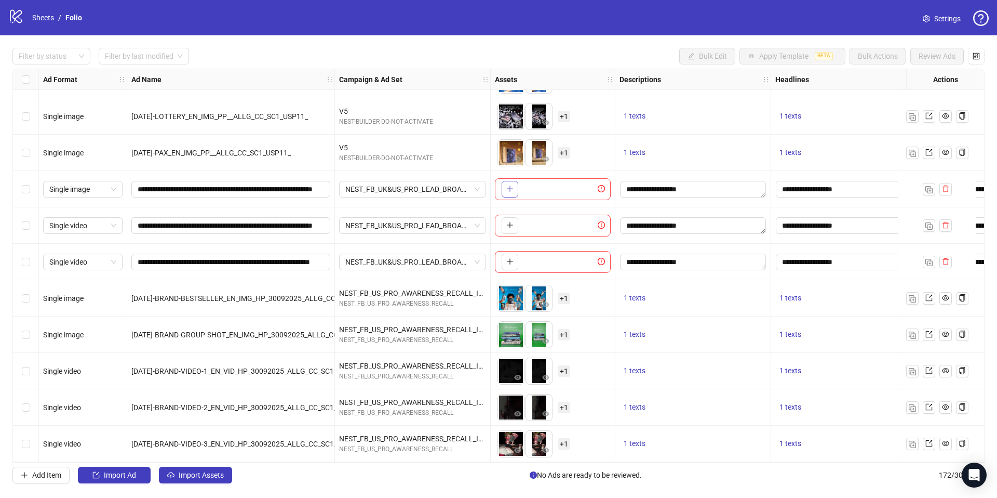
click at [517, 192] on button "button" at bounding box center [510, 189] width 17 height 17
click at [513, 258] on icon "plus" at bounding box center [510, 261] width 7 height 7
click at [513, 221] on icon "plus" at bounding box center [510, 224] width 7 height 7
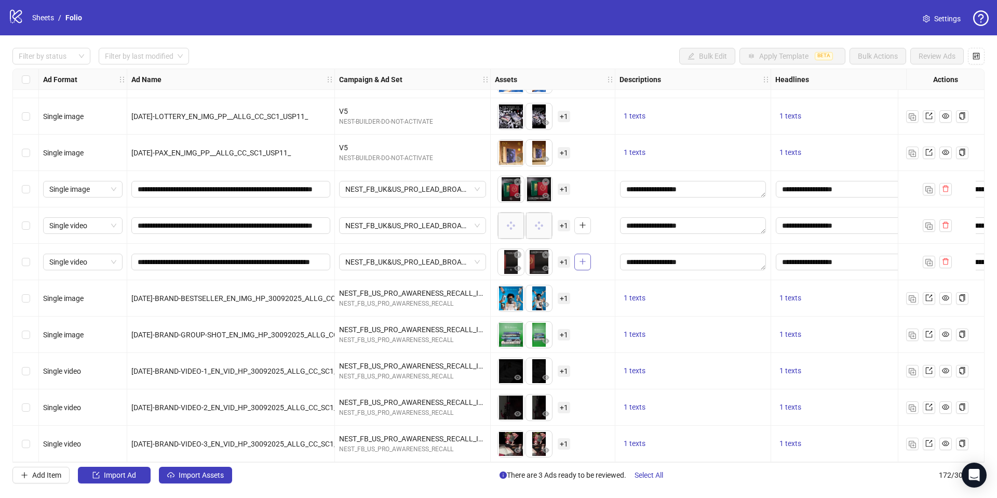
click at [585, 254] on button "button" at bounding box center [583, 262] width 17 height 17
click at [562, 260] on span "+ 1" at bounding box center [564, 261] width 12 height 11
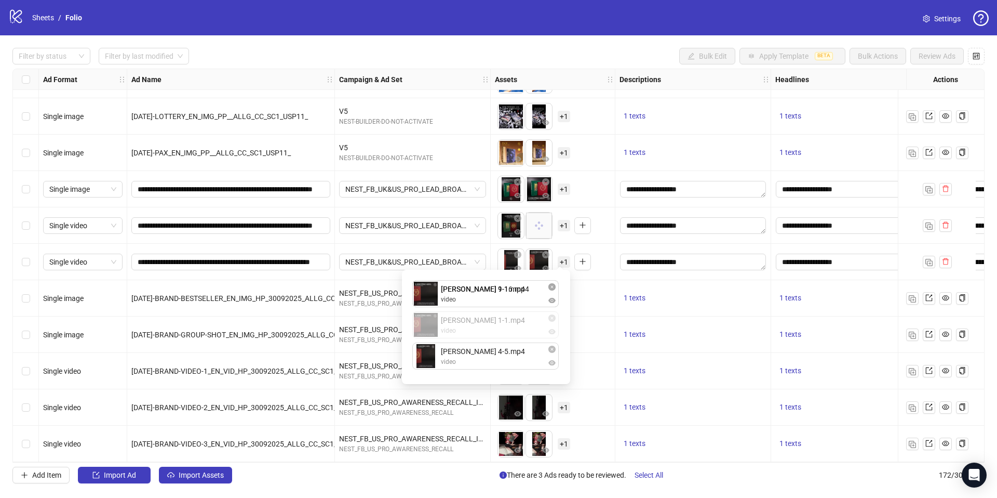
drag, startPoint x: 479, startPoint y: 357, endPoint x: 480, endPoint y: 309, distance: 48.8
click at [480, 309] on div "[PERSON_NAME] 9-16.mp4 video [PERSON_NAME] 4-5.mp4 video [PERSON_NAME] 1-1.mp4 …" at bounding box center [486, 327] width 156 height 102
click at [563, 183] on span "+ 1" at bounding box center [564, 188] width 12 height 11
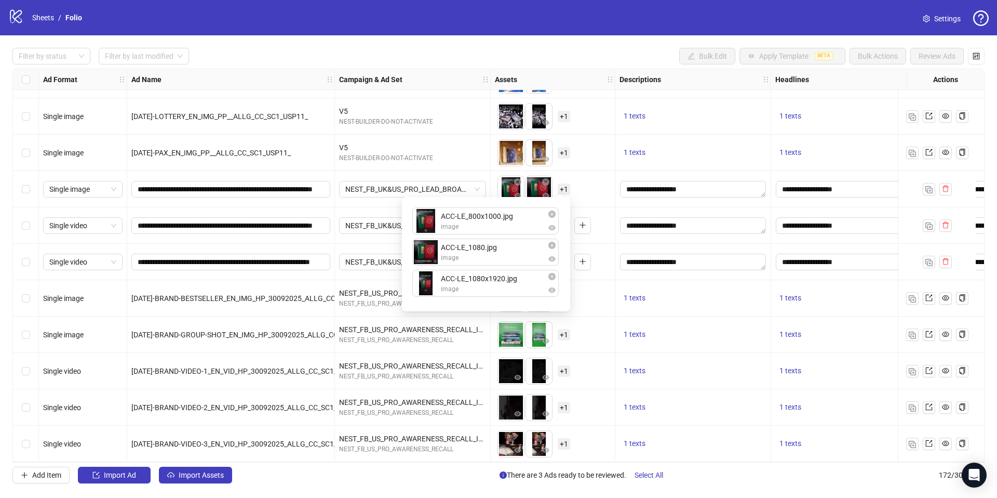
click at [491, 224] on div "ACC-LE_800x1000.jpg image ACC-LE_1080.jpg image ACC-LE_1080x1920.jpg image To p…" at bounding box center [486, 254] width 156 height 102
click at [492, 242] on div "ACC-LE_1080.jpg image ACC-LE_800x1000.jpg image ACC-LE_1080x1920.jpg image To p…" at bounding box center [486, 254] width 156 height 102
click at [585, 179] on div "To pick up a draggable item, press the space bar. While dragging, use the arrow…" at bounding box center [553, 189] width 116 height 32
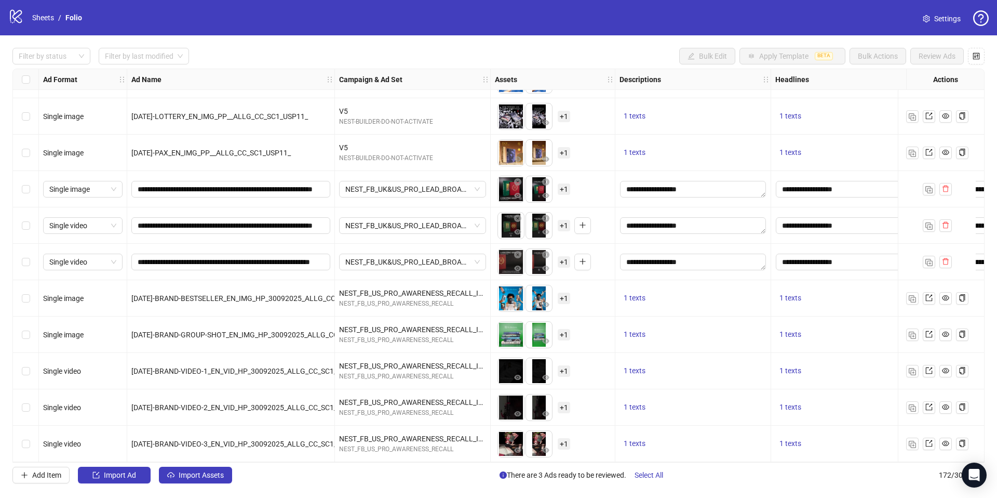
click at [565, 225] on span "+ 1" at bounding box center [564, 225] width 12 height 11
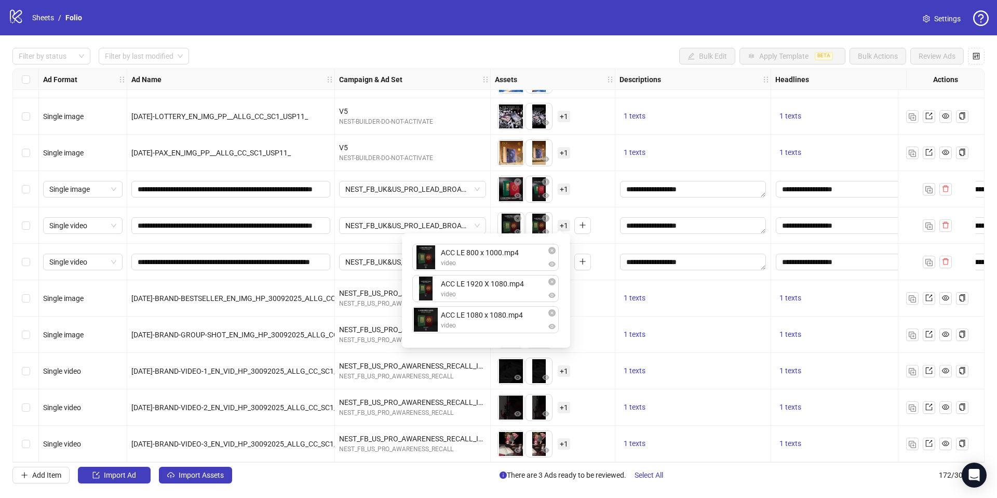
click at [478, 334] on li "ACC LE 1080 x 1080.mp4 video" at bounding box center [486, 321] width 148 height 31
drag, startPoint x: 475, startPoint y: 322, endPoint x: 484, endPoint y: 230, distance: 91.8
click at [484, 230] on body "logo/logo-mobile Sheets / Folio Settings Filter by status Filter by last modifi…" at bounding box center [498, 249] width 997 height 498
drag, startPoint x: 480, startPoint y: 308, endPoint x: 477, endPoint y: 290, distance: 17.8
click at [480, 291] on div "ACC LE 1080 x 1080.mp4 video ACC LE 800 x 1000.mp4 video ACC LE 1920 X 1080.mp4…" at bounding box center [486, 290] width 156 height 102
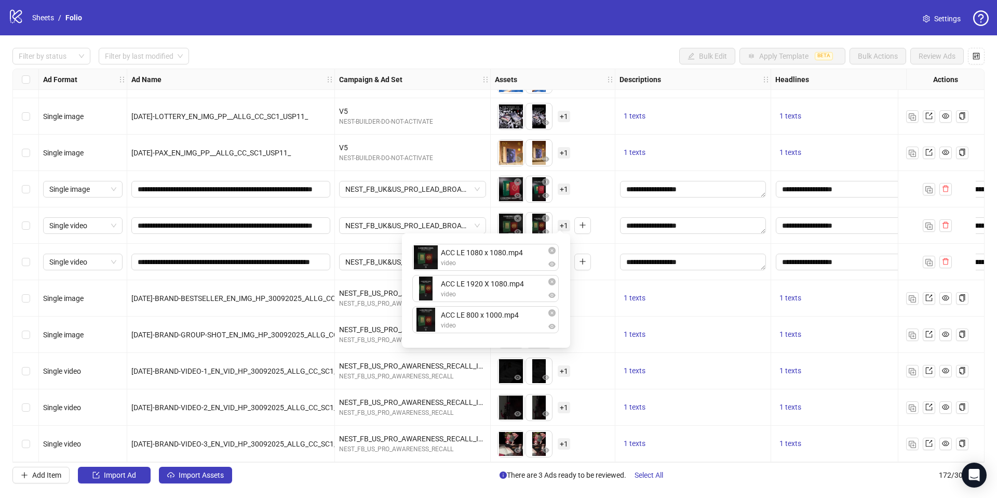
click at [599, 233] on div "To pick up a draggable item, press the space bar. While dragging, use the arrow…" at bounding box center [553, 225] width 116 height 32
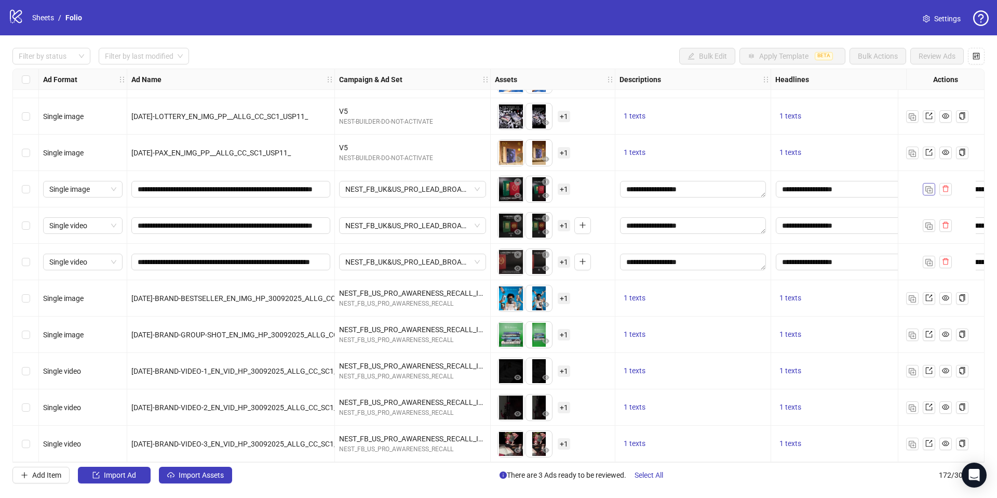
click at [928, 186] on img "button" at bounding box center [929, 189] width 7 height 7
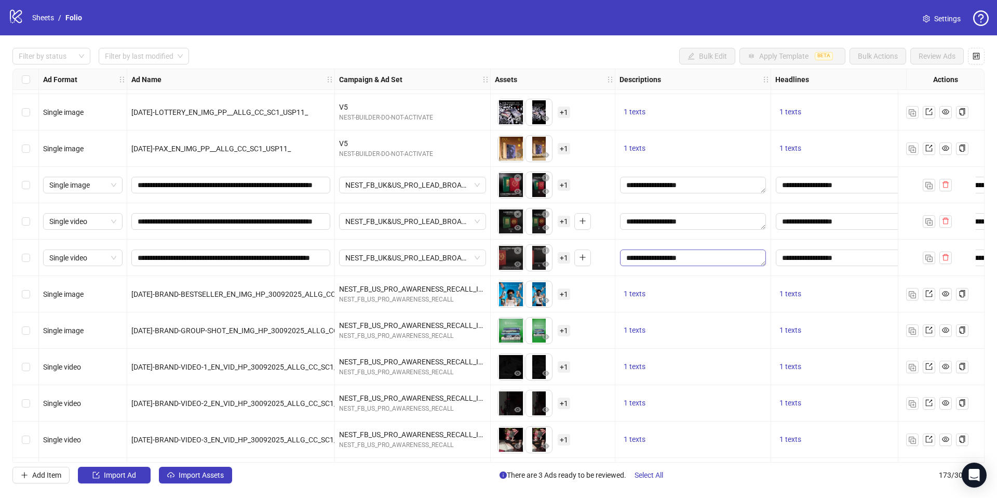
scroll to position [5923, 0]
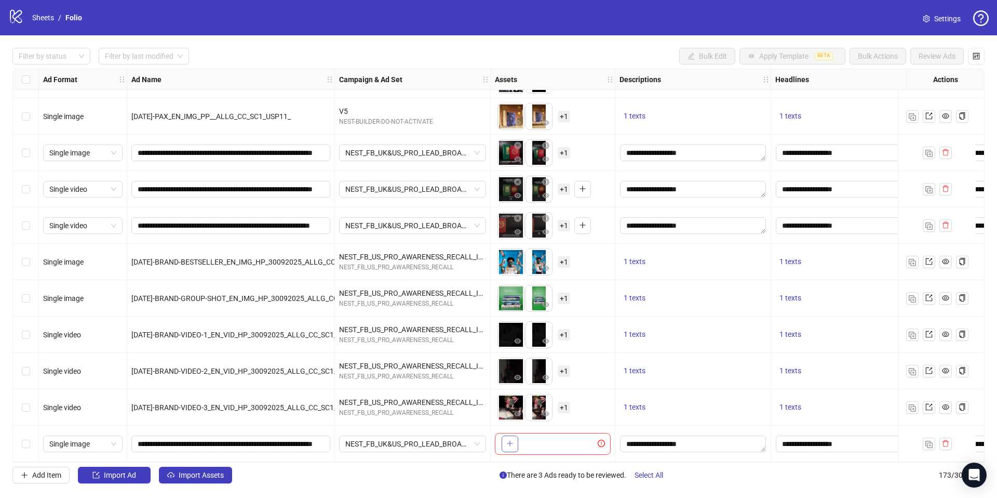
click at [514, 438] on button "button" at bounding box center [510, 443] width 17 height 17
click at [563, 438] on span "+ 1" at bounding box center [564, 443] width 12 height 11
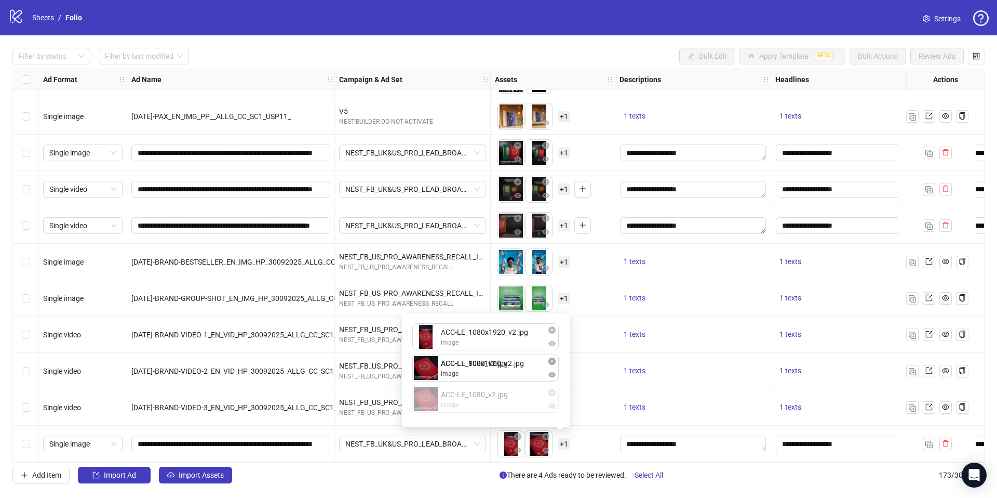
drag, startPoint x: 494, startPoint y: 402, endPoint x: 494, endPoint y: 369, distance: 32.7
click at [494, 369] on div "ACC-LE_1080x1920_v2.jpg image ACC-LE_800x1000_v2.jpg image ACC-LE_1080_v2.jpg i…" at bounding box center [486, 370] width 156 height 102
drag, startPoint x: 494, startPoint y: 369, endPoint x: 495, endPoint y: 347, distance: 22.4
click at [494, 355] on div "ACC-LE_1080x1920_v2.jpg image ACC-LE_1080_v2.jpg image ACC-LE_800x1000_v2.jpg i…" at bounding box center [486, 370] width 156 height 102
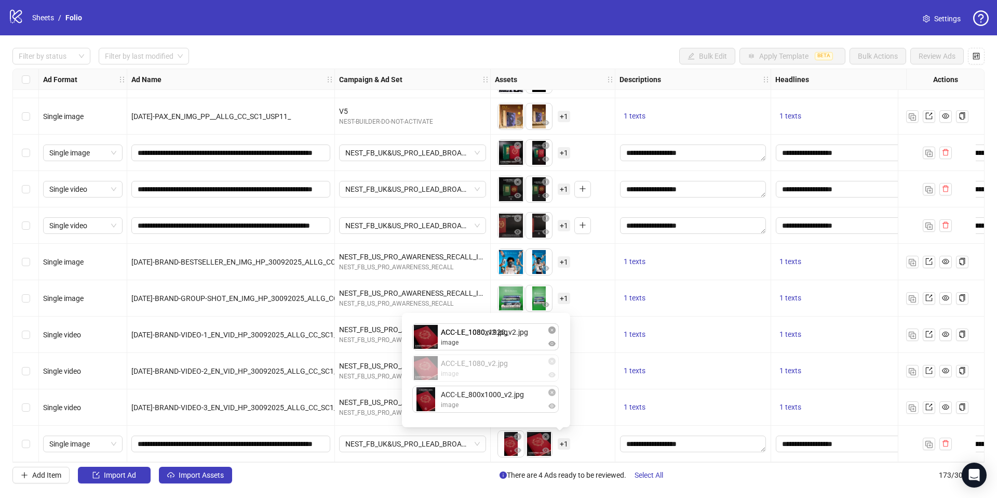
drag, startPoint x: 498, startPoint y: 363, endPoint x: 497, endPoint y: 343, distance: 20.3
click at [498, 343] on div "ACC-LE_1080x1920_v2.jpg image ACC-LE_1080_v2.jpg image ACC-LE_800x1000_v2.jpg i…" at bounding box center [486, 370] width 156 height 102
click at [595, 374] on div "To pick up a draggable item, press the space bar. While dragging, use the arrow…" at bounding box center [553, 371] width 116 height 32
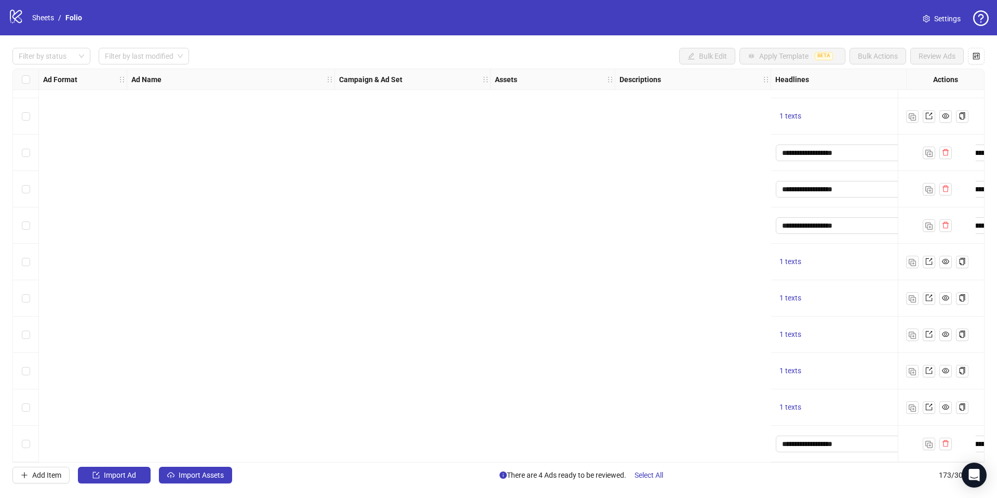
scroll to position [5923, 943]
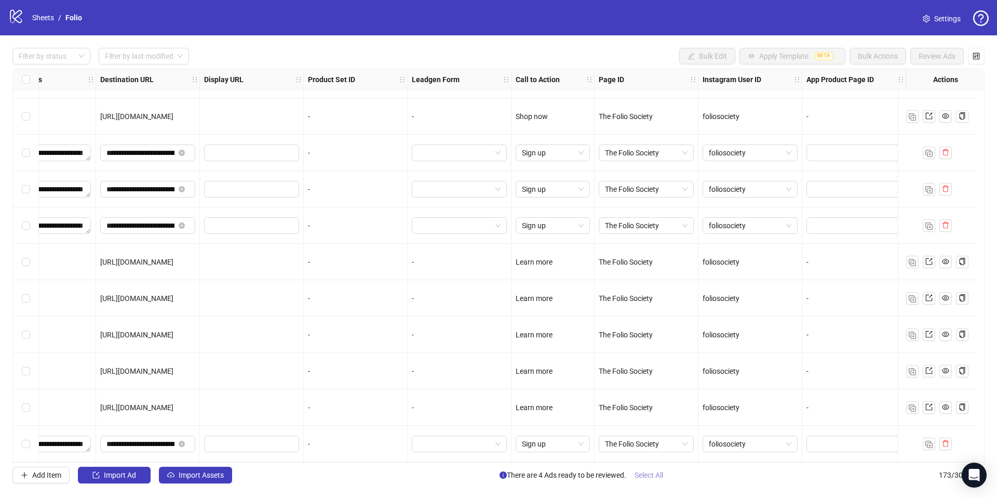
click at [643, 477] on span "Select All" at bounding box center [649, 475] width 29 height 8
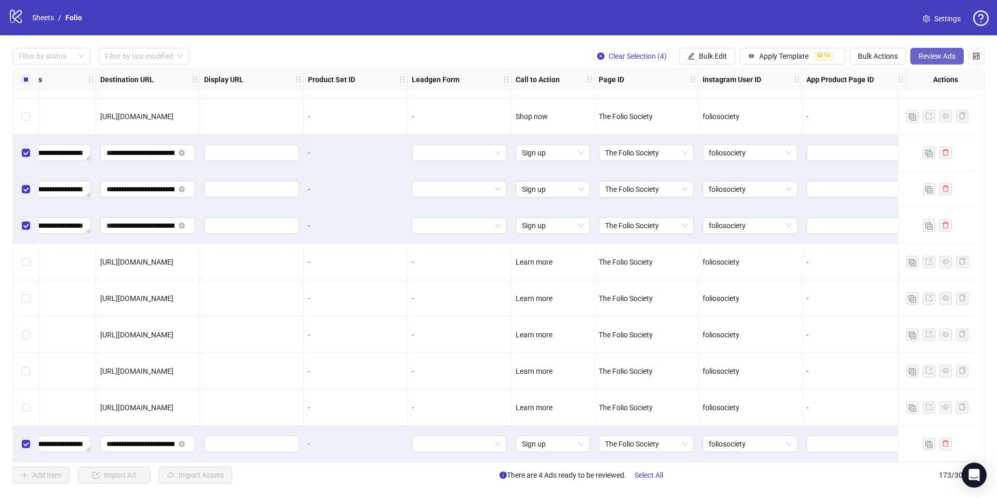
click at [933, 62] on button "Review Ads" at bounding box center [938, 56] width 54 height 17
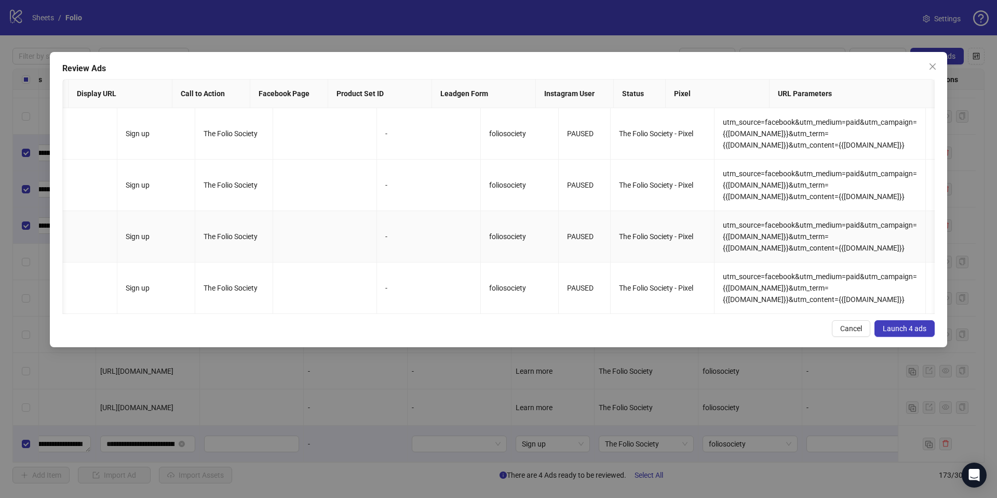
scroll to position [0, 1247]
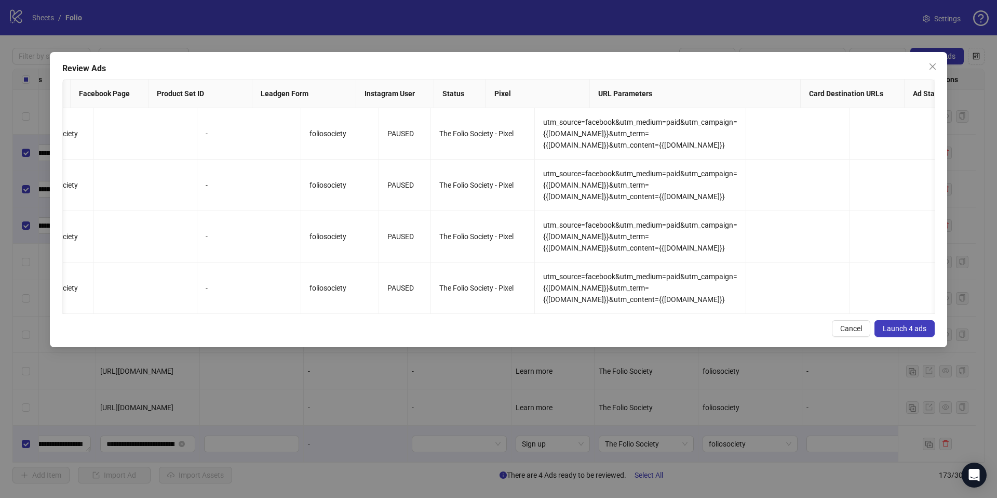
click at [902, 331] on span "Launch 4 ads" at bounding box center [905, 328] width 44 height 8
